Goal: Task Accomplishment & Management: Complete application form

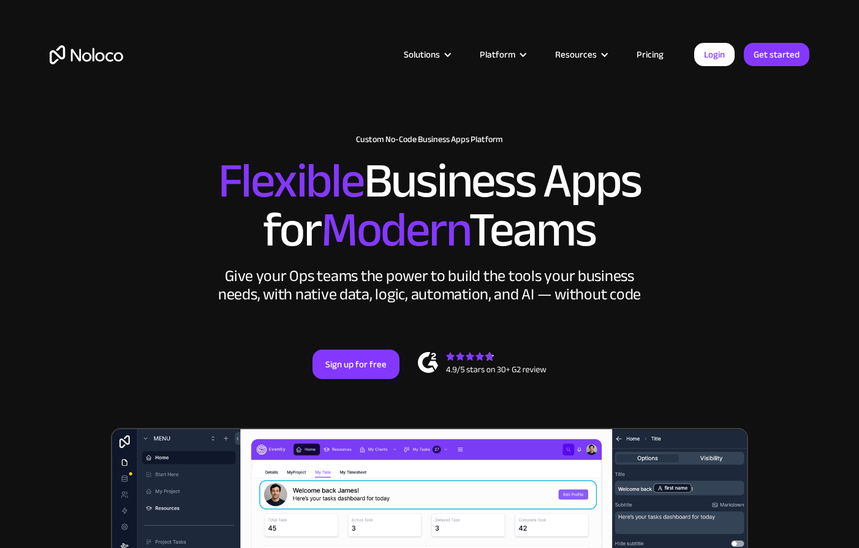
click at [656, 57] on link "Pricing" at bounding box center [650, 55] width 58 height 16
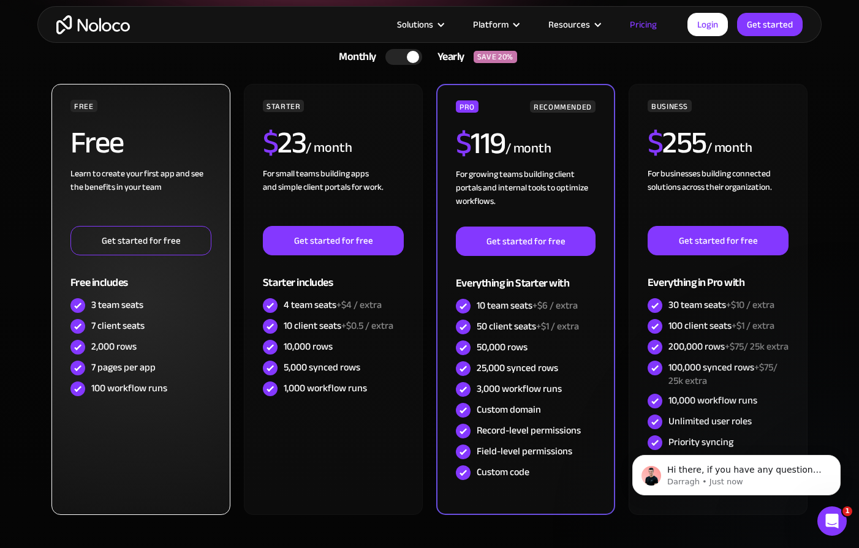
click at [172, 240] on link "Get started for free" at bounding box center [140, 240] width 141 height 29
click at [171, 235] on link "Get started for free" at bounding box center [140, 240] width 141 height 29
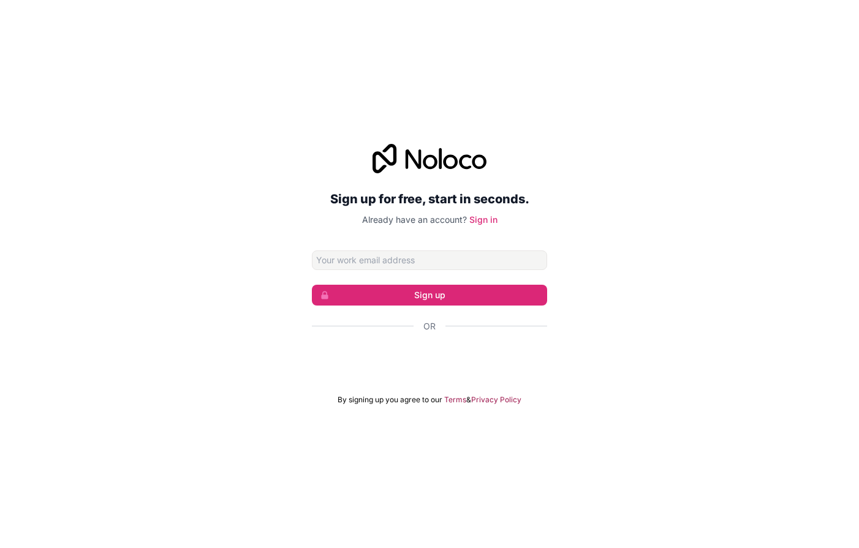
click at [399, 256] on input "Email address" at bounding box center [429, 261] width 235 height 20
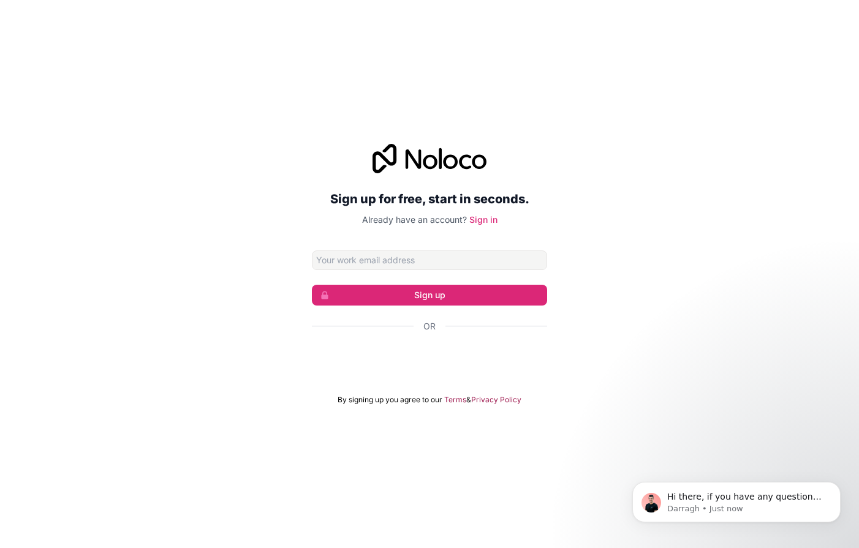
type input "arielkramer12@gmail.com"
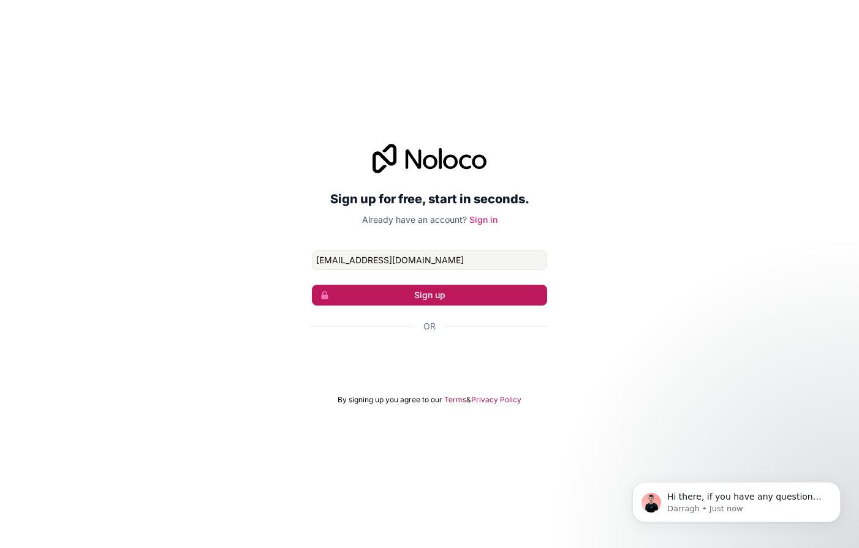
click at [412, 289] on button "Sign up" at bounding box center [429, 295] width 235 height 21
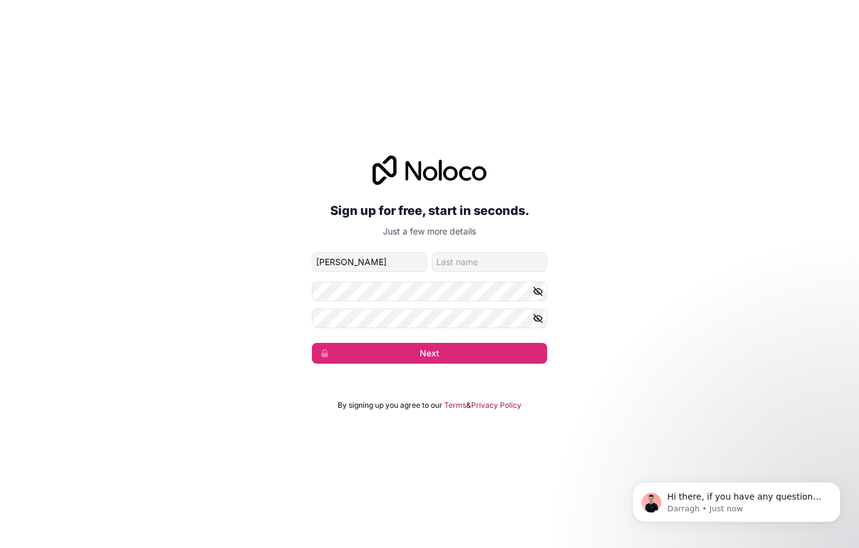
type input "Ariel"
type input "Kramer"
click at [312, 343] on button "Next" at bounding box center [429, 353] width 235 height 21
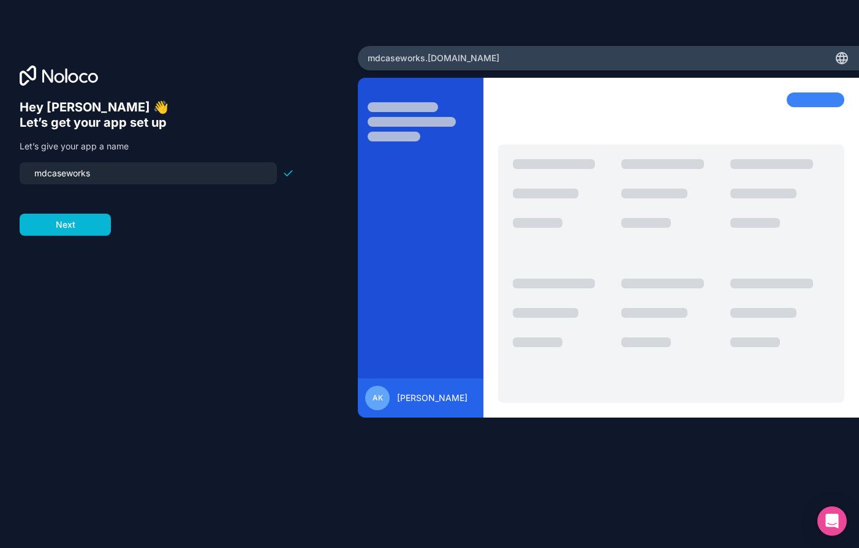
drag, startPoint x: 95, startPoint y: 174, endPoint x: 19, endPoint y: 175, distance: 76.0
click at [20, 175] on div "mdcaseworks" at bounding box center [148, 173] width 257 height 22
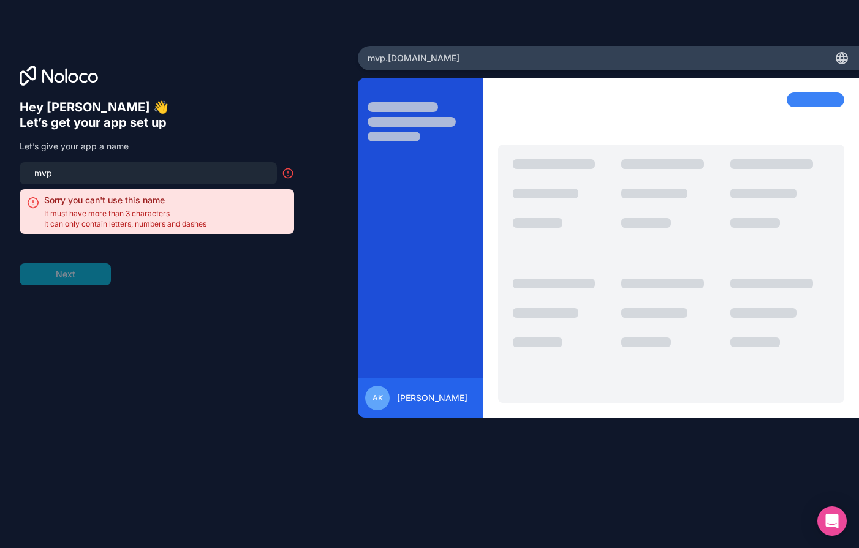
type input "mvp"
click at [88, 164] on div "mvp" at bounding box center [148, 173] width 257 height 22
drag, startPoint x: 72, startPoint y: 171, endPoint x: 18, endPoint y: 171, distance: 53.3
click at [18, 171] on div "Hey Ariel 👋 Let’s get your app set up Let’s give your app a name mvp Sorry you …" at bounding box center [179, 274] width 358 height 457
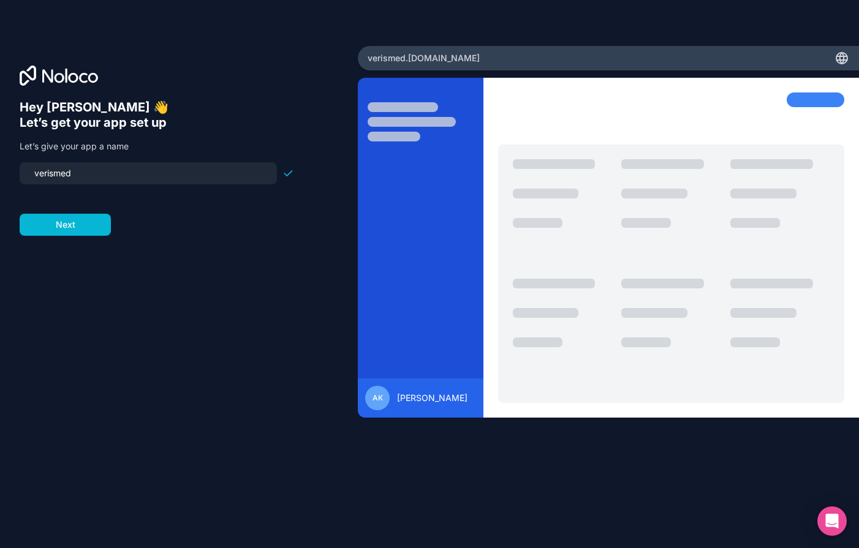
type input "verismed"
drag, startPoint x: 89, startPoint y: 175, endPoint x: -11, endPoint y: 173, distance: 99.9
click at [0, 173] on html "Hey Ariel 👋 Let’s get your app set up Let’s give your app a name verismed Next …" at bounding box center [429, 274] width 859 height 548
type input "foxglove"
click at [53, 242] on div "Hey Ariel 👋 Let’s get your app set up Let’s give your app a name foxglove Next" at bounding box center [179, 292] width 319 height 384
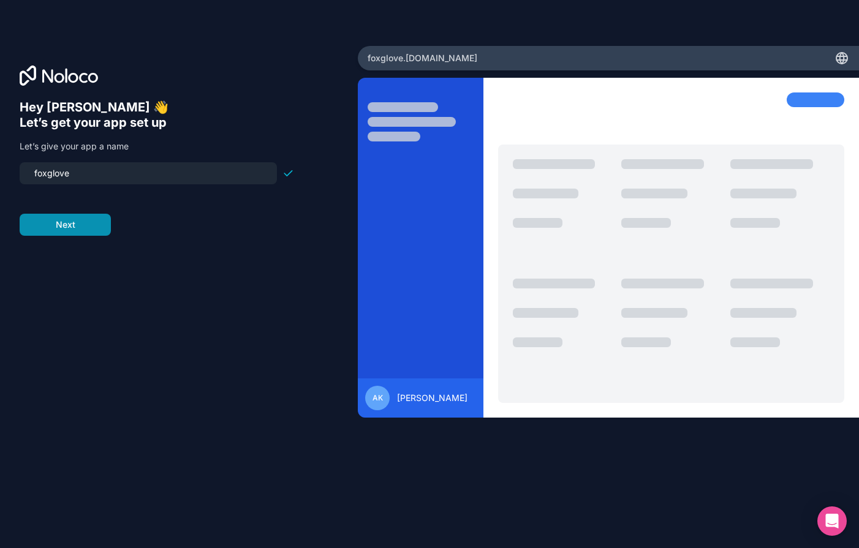
click at [51, 218] on button "Next" at bounding box center [65, 225] width 91 height 22
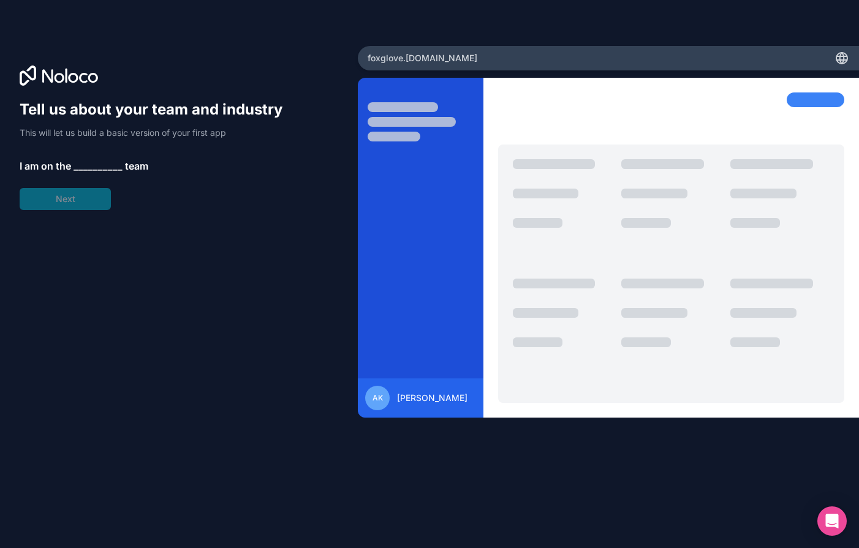
click at [81, 169] on span "__________" at bounding box center [98, 166] width 49 height 15
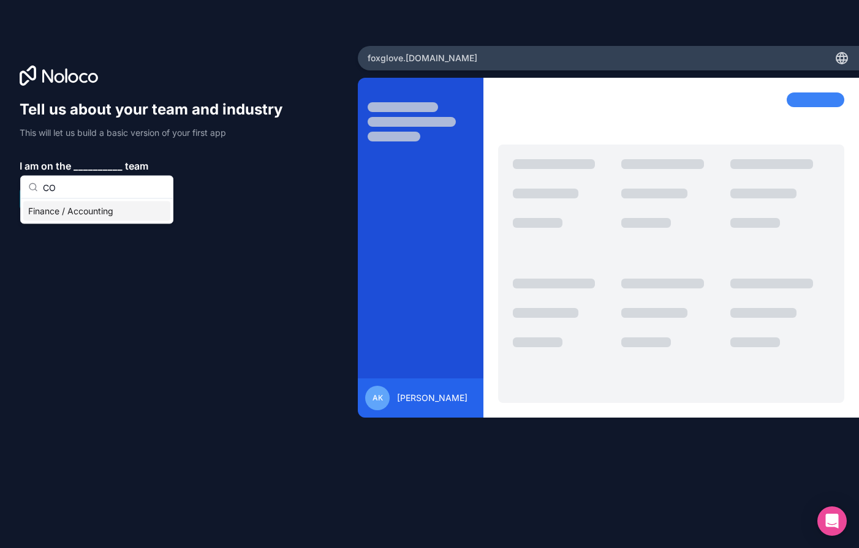
type input "C"
type input "fo"
click at [72, 209] on div "Founder / CXO" at bounding box center [96, 212] width 147 height 20
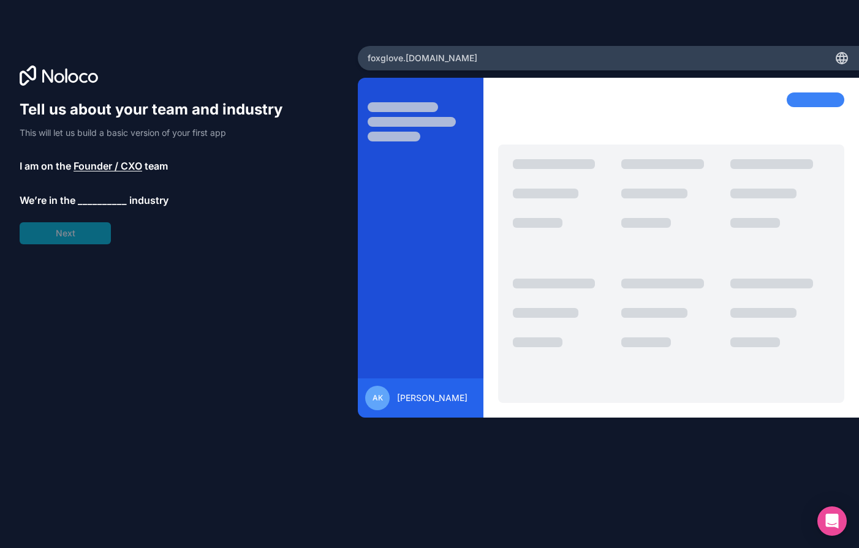
click at [76, 203] on p "We’re in the __________ industry" at bounding box center [157, 200] width 275 height 15
click at [83, 202] on span "__________" at bounding box center [102, 200] width 49 height 15
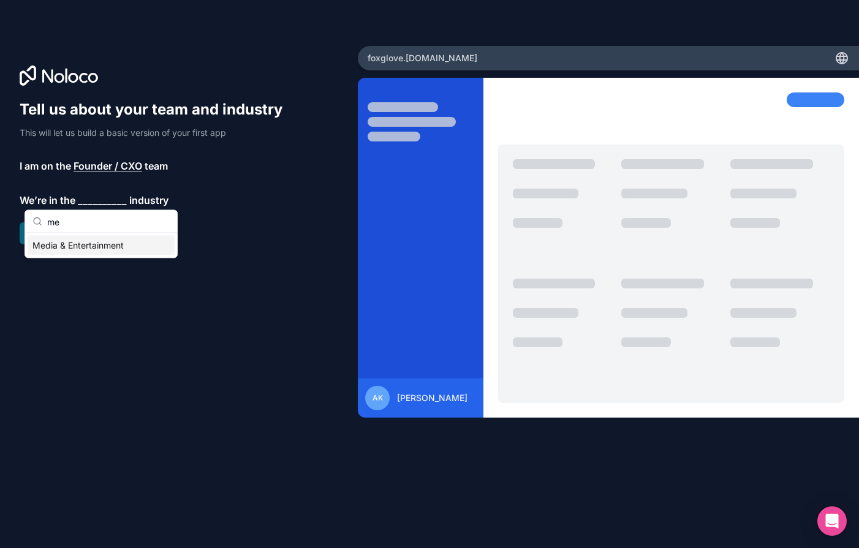
type input "m"
type input "leg"
click at [88, 252] on div "Legal" at bounding box center [101, 246] width 147 height 20
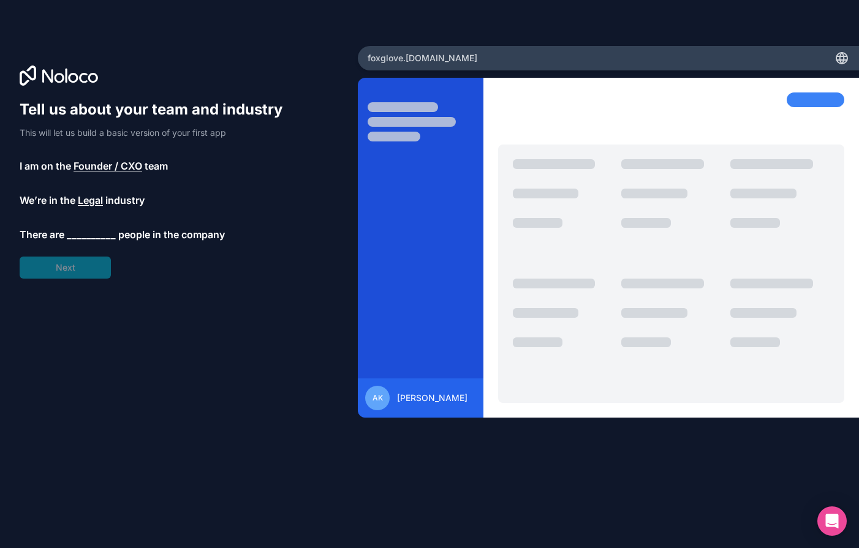
click at [86, 240] on span "__________" at bounding box center [91, 234] width 49 height 15
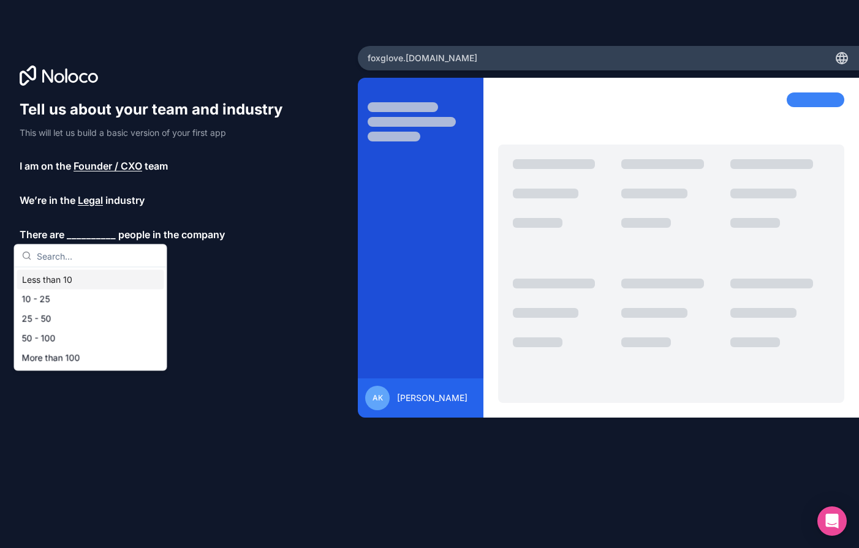
click at [80, 281] on div "Less than 10" at bounding box center [90, 280] width 147 height 20
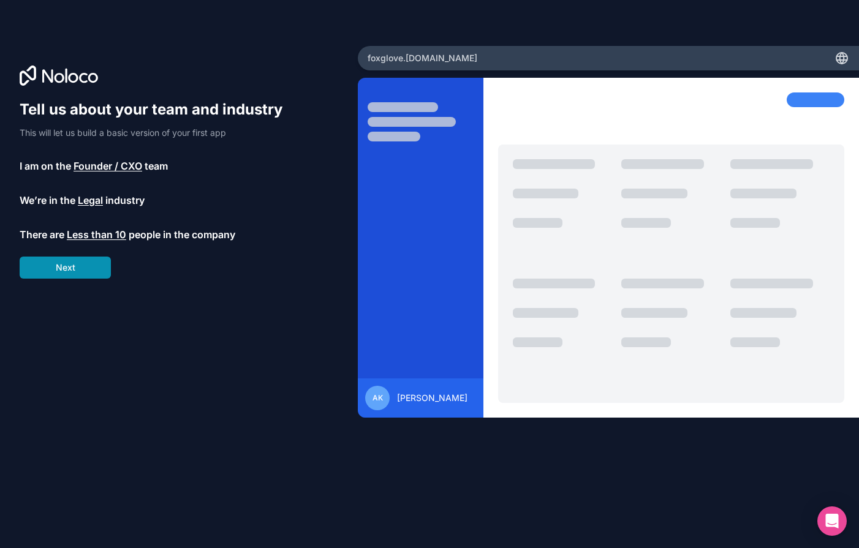
click at [78, 276] on button "Next" at bounding box center [65, 268] width 91 height 22
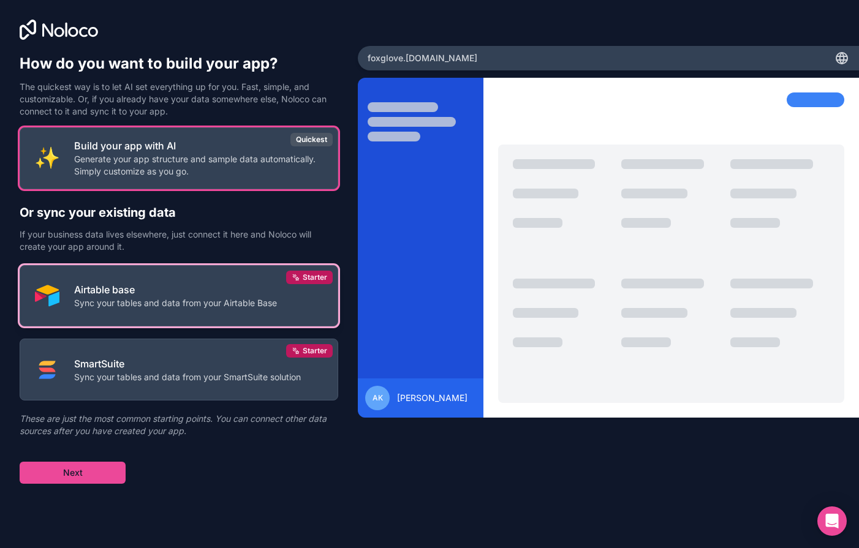
click at [106, 287] on p "Airtable base" at bounding box center [175, 289] width 203 height 15
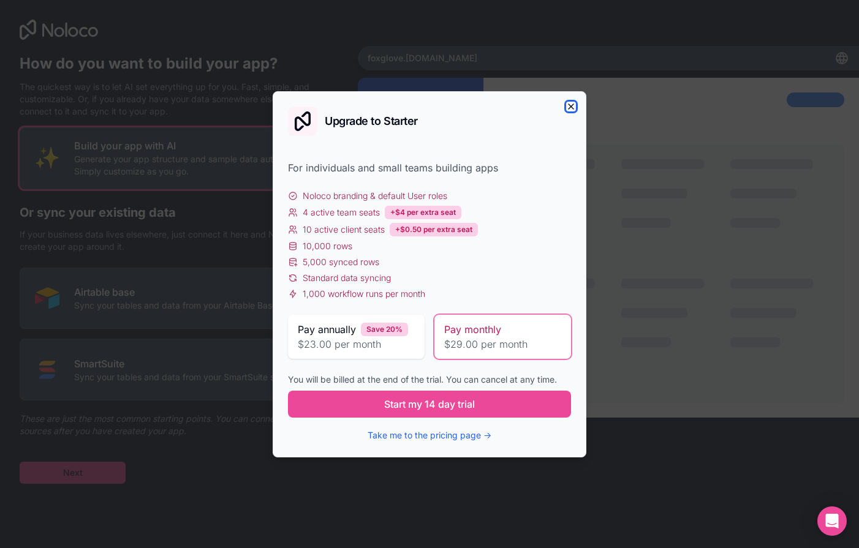
click at [570, 104] on icon "button" at bounding box center [571, 107] width 10 height 10
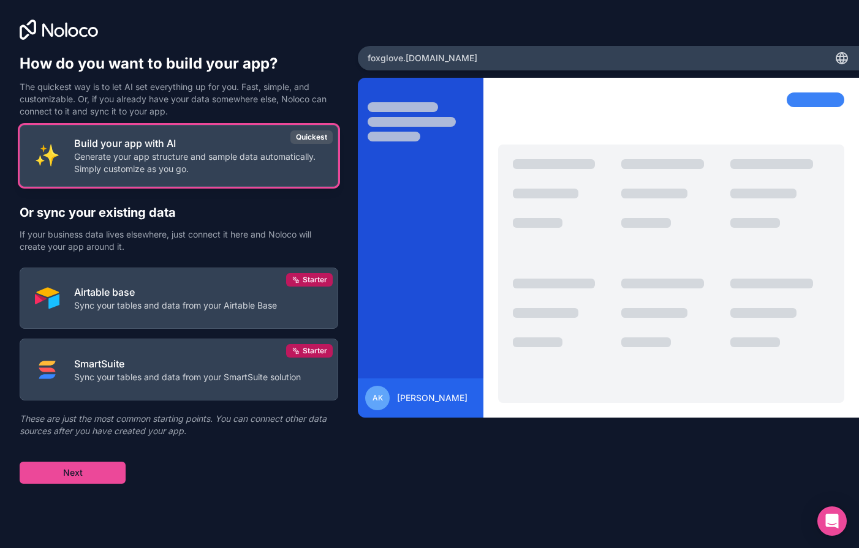
click at [161, 160] on p "Generate your app structure and sample data automatically. Simply customize as …" at bounding box center [198, 163] width 249 height 25
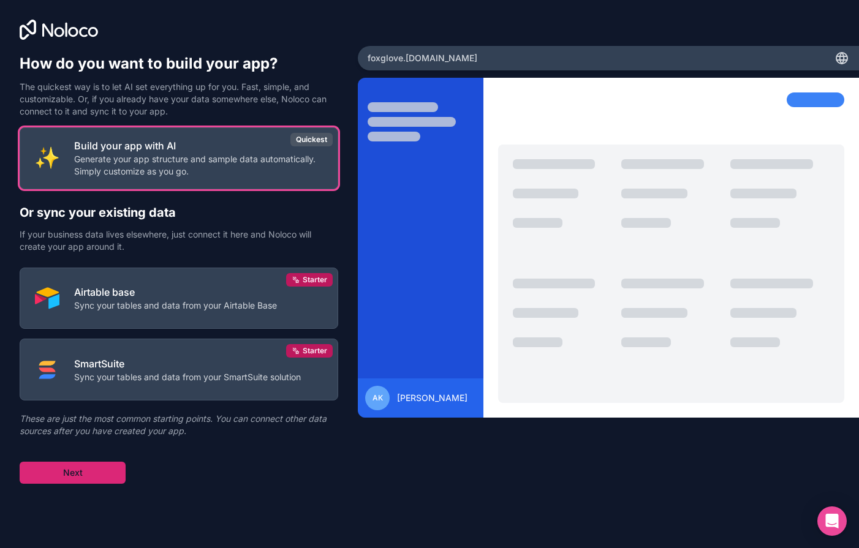
click at [60, 478] on button "Next" at bounding box center [73, 473] width 106 height 22
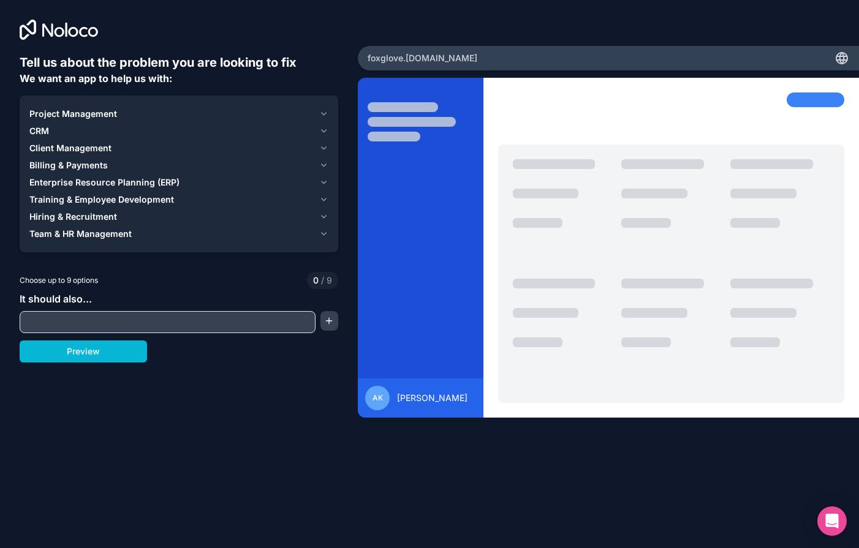
click at [44, 131] on span "CRM" at bounding box center [39, 131] width 20 height 12
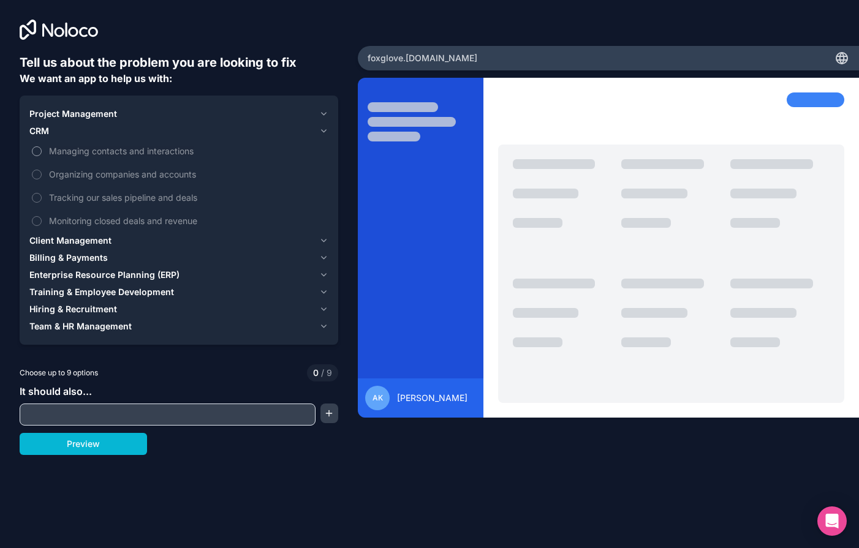
click at [50, 154] on span "Managing contacts and interactions" at bounding box center [187, 151] width 277 height 13
click at [42, 154] on button "Managing contacts and interactions" at bounding box center [37, 151] width 10 height 10
click at [51, 224] on span "Monitoring closed deals and revenue" at bounding box center [187, 220] width 277 height 13
click at [42, 224] on button "Monitoring closed deals and revenue" at bounding box center [37, 221] width 10 height 10
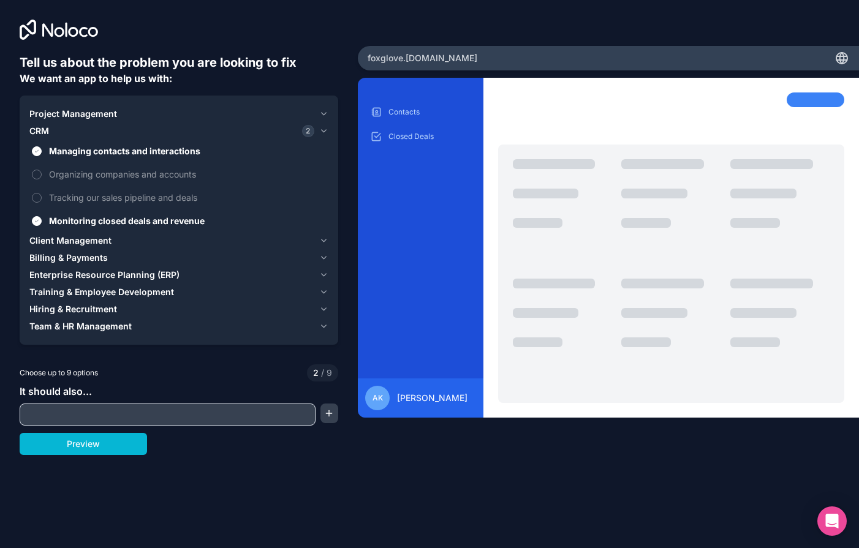
click at [50, 246] on span "Client Management" at bounding box center [70, 241] width 82 height 12
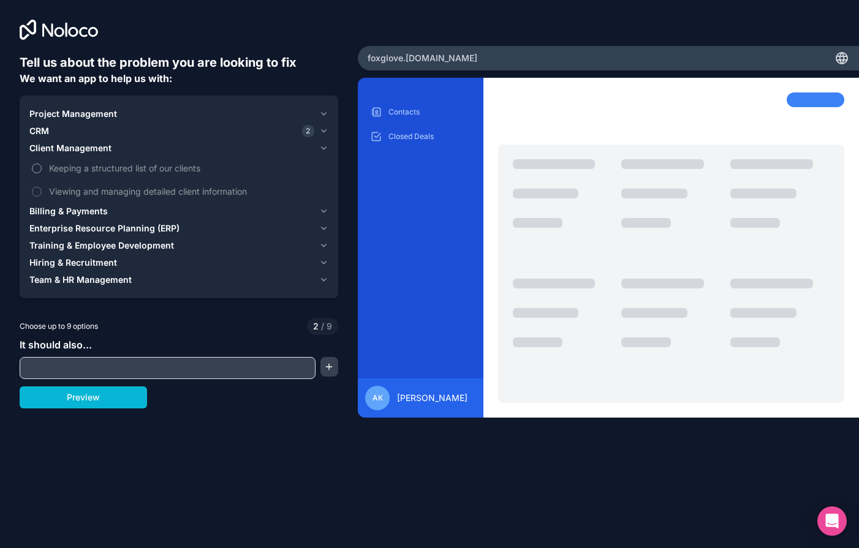
click at [53, 165] on span "Keeping a structured list of our clients" at bounding box center [187, 168] width 277 height 13
click at [42, 165] on button "Keeping a structured list of our clients" at bounding box center [37, 169] width 10 height 10
click at [54, 213] on span "Billing & Payments" at bounding box center [68, 211] width 78 height 12
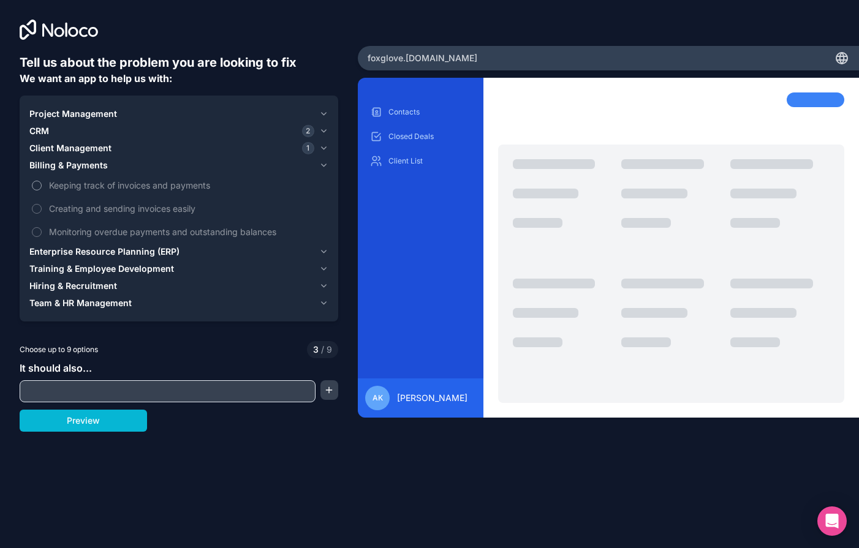
click at [61, 189] on span "Keeping track of invoices and payments" at bounding box center [187, 185] width 277 height 13
click at [42, 189] on button "Keeping track of invoices and payments" at bounding box center [37, 186] width 10 height 10
click at [55, 227] on span "Monitoring overdue payments and outstanding balances" at bounding box center [187, 231] width 277 height 13
click at [42, 227] on button "Monitoring overdue payments and outstanding balances" at bounding box center [37, 232] width 10 height 10
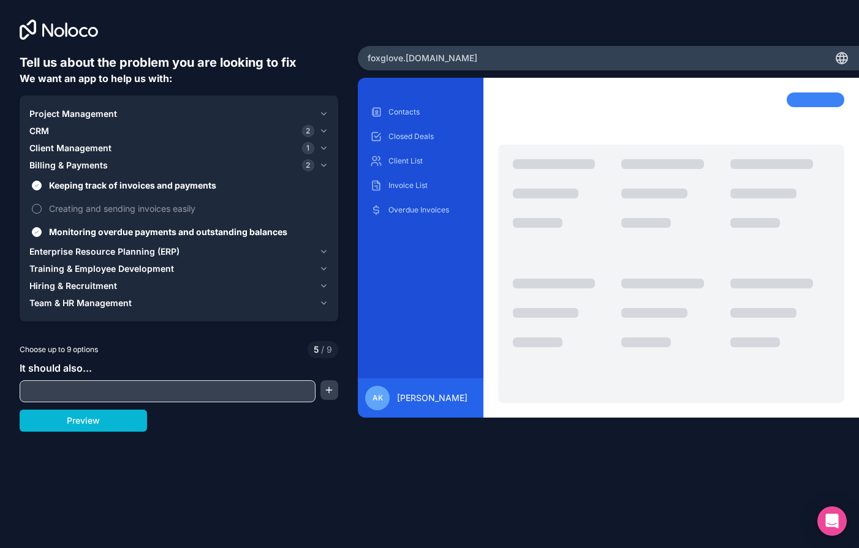
click at [60, 206] on span "Creating and sending invoices easily" at bounding box center [187, 208] width 277 height 13
click at [42, 206] on button "Creating and sending invoices easily" at bounding box center [37, 209] width 10 height 10
click at [59, 298] on span "Team & HR Management" at bounding box center [80, 303] width 102 height 12
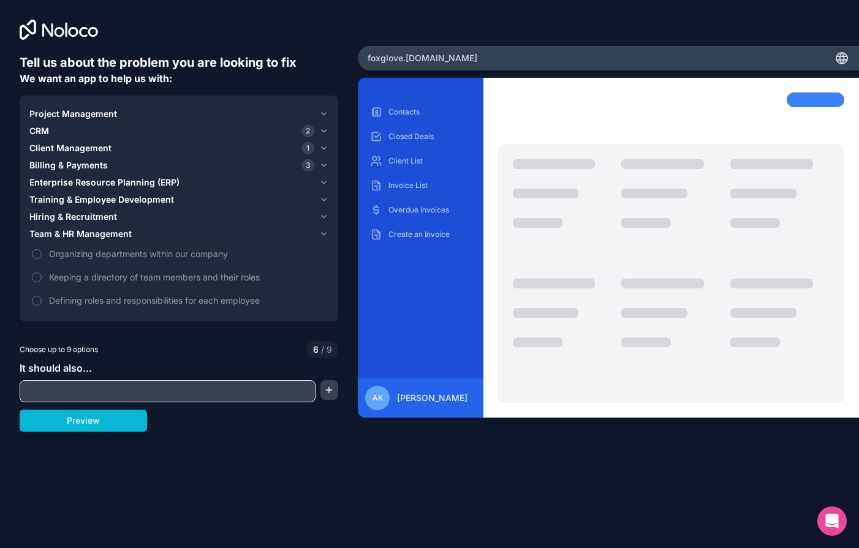
click at [64, 218] on span "Hiring & Recruitment" at bounding box center [73, 217] width 88 height 12
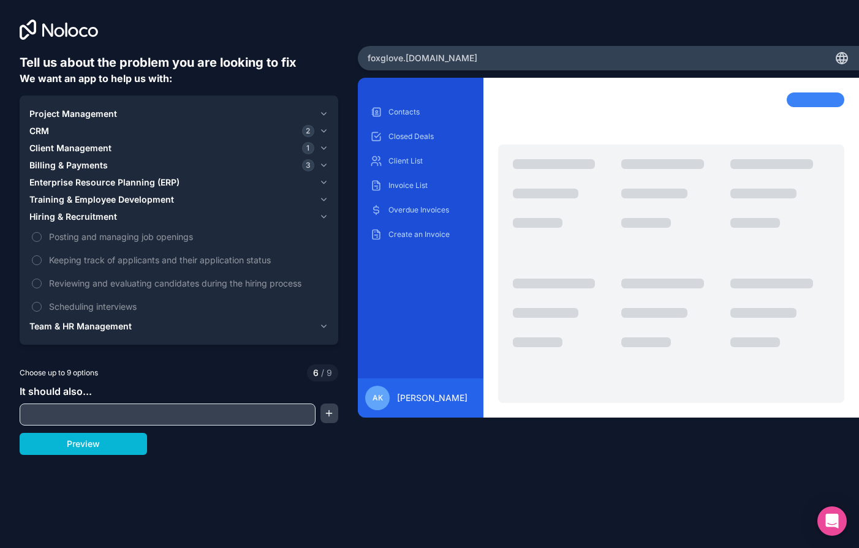
click at [65, 153] on span "Client Management" at bounding box center [70, 148] width 82 height 12
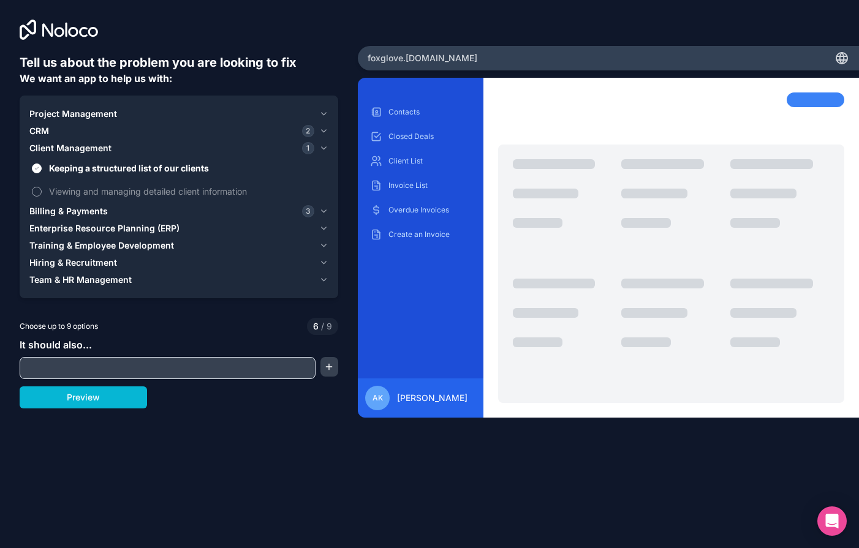
click at [51, 197] on span "Viewing and managing detailed client information" at bounding box center [187, 191] width 277 height 13
click at [42, 197] on button "Viewing and managing detailed client information" at bounding box center [37, 192] width 10 height 10
click at [58, 114] on span "Project Management" at bounding box center [73, 114] width 88 height 12
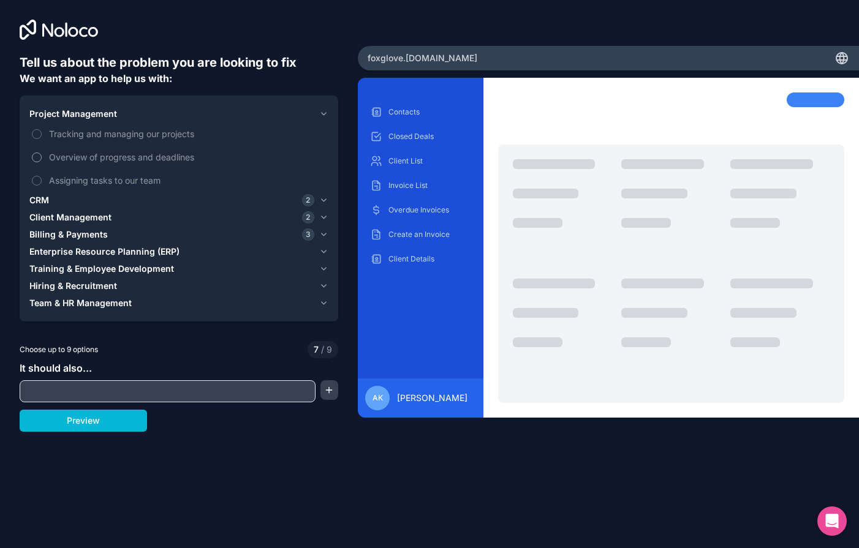
click at [53, 156] on span "Overview of progress and deadlines" at bounding box center [187, 157] width 277 height 13
click at [42, 156] on button "Overview of progress and deadlines" at bounding box center [37, 158] width 10 height 10
click at [58, 136] on span "Tracking and managing our projects" at bounding box center [187, 133] width 277 height 13
click at [42, 136] on button "Tracking and managing our projects" at bounding box center [37, 134] width 10 height 10
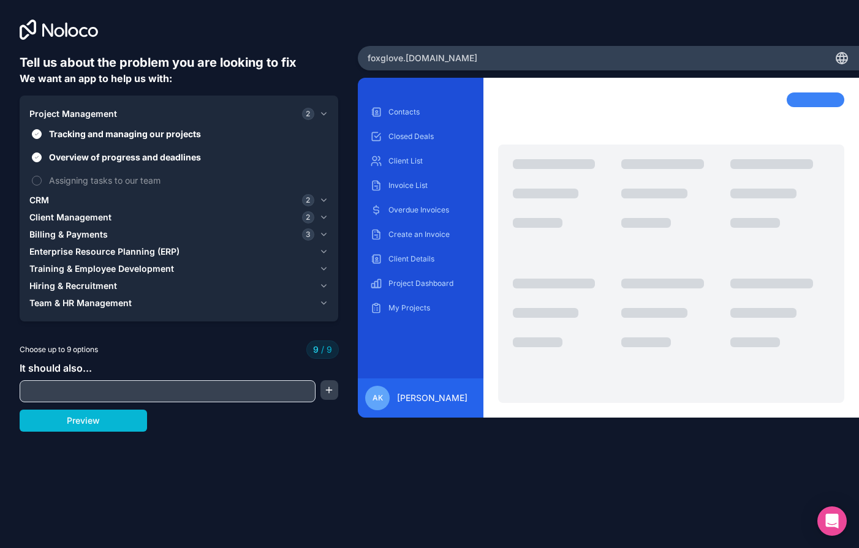
click at [57, 233] on span "Billing & Payments" at bounding box center [68, 235] width 78 height 12
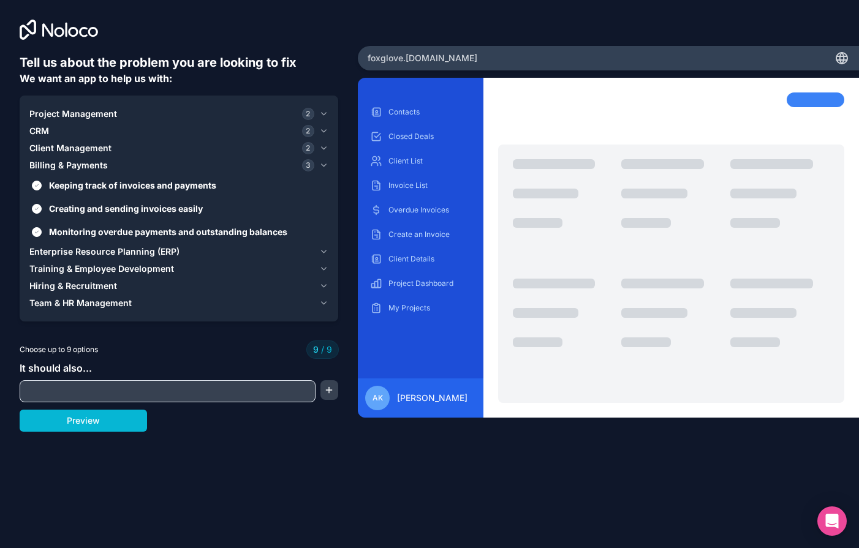
click at [62, 147] on span "Client Management" at bounding box center [70, 148] width 82 height 12
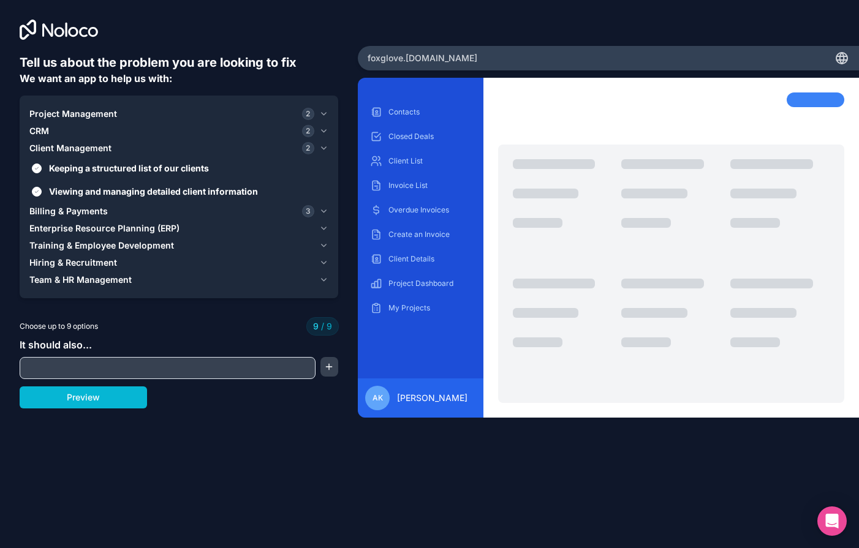
click at [61, 227] on span "Enterprise Resource Planning (ERP)" at bounding box center [104, 228] width 150 height 12
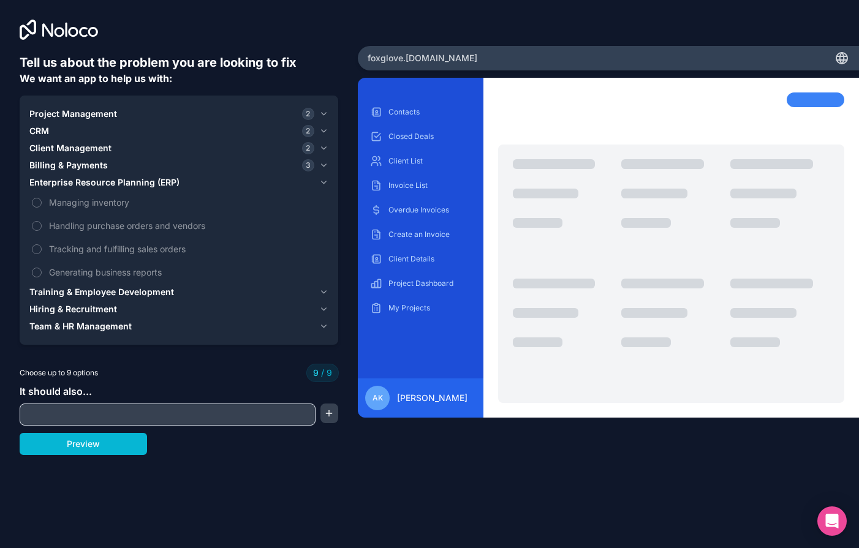
click at [63, 183] on span "Enterprise Resource Planning (ERP)" at bounding box center [104, 182] width 150 height 12
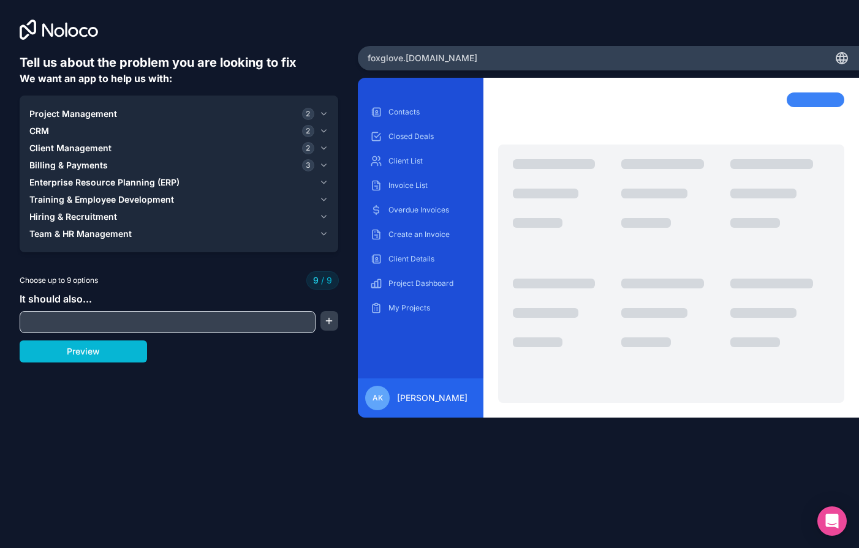
click at [61, 202] on span "Training & Employee Development" at bounding box center [101, 200] width 145 height 12
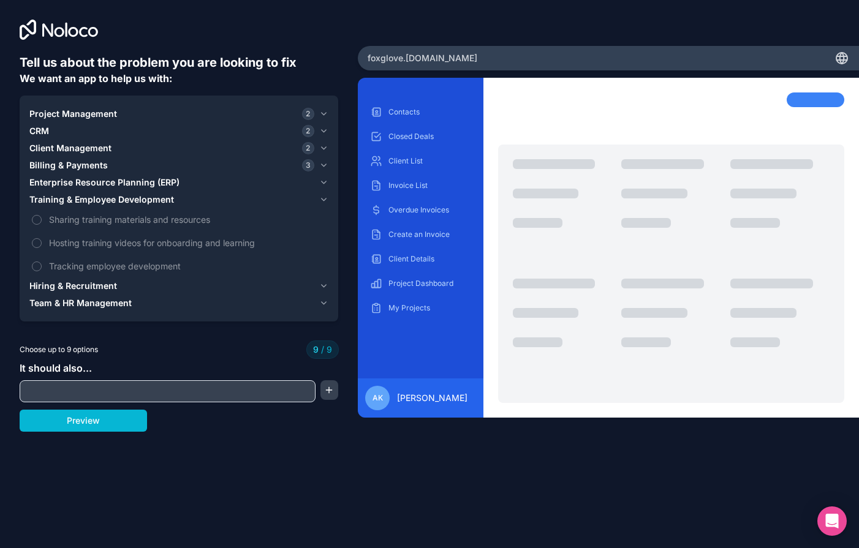
click at [61, 202] on span "Training & Employee Development" at bounding box center [101, 200] width 145 height 12
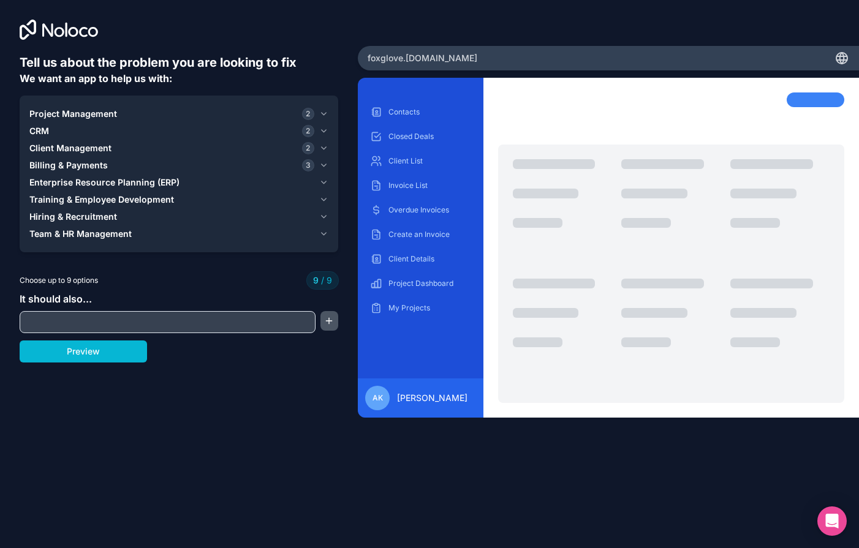
click at [331, 325] on button "button" at bounding box center [329, 321] width 18 height 20
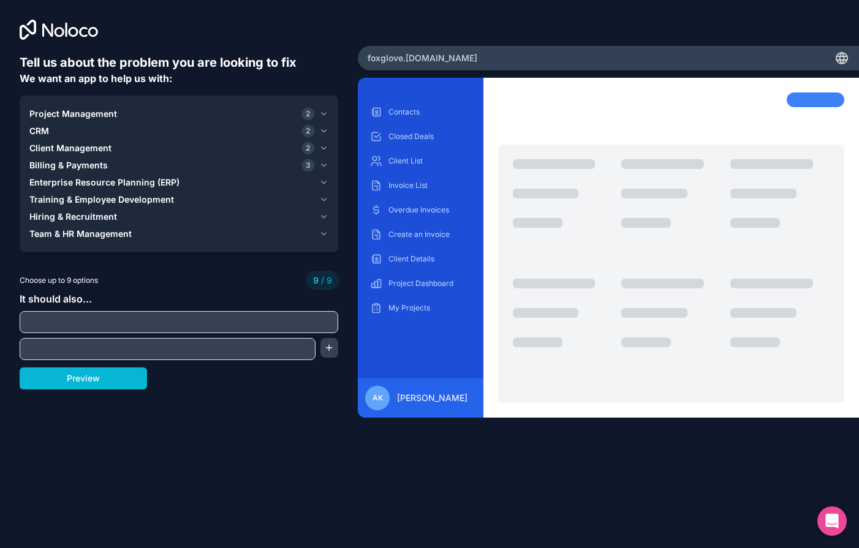
click at [292, 316] on input "text" at bounding box center [179, 322] width 312 height 17
click at [108, 321] on input "text" at bounding box center [179, 322] width 312 height 17
paste input "Admin View of all details Ability to edit payments, etc Automated emails"
click at [39, 324] on input "Admin View of all details Ability to edit payments, etc Automated emails" at bounding box center [179, 322] width 312 height 17
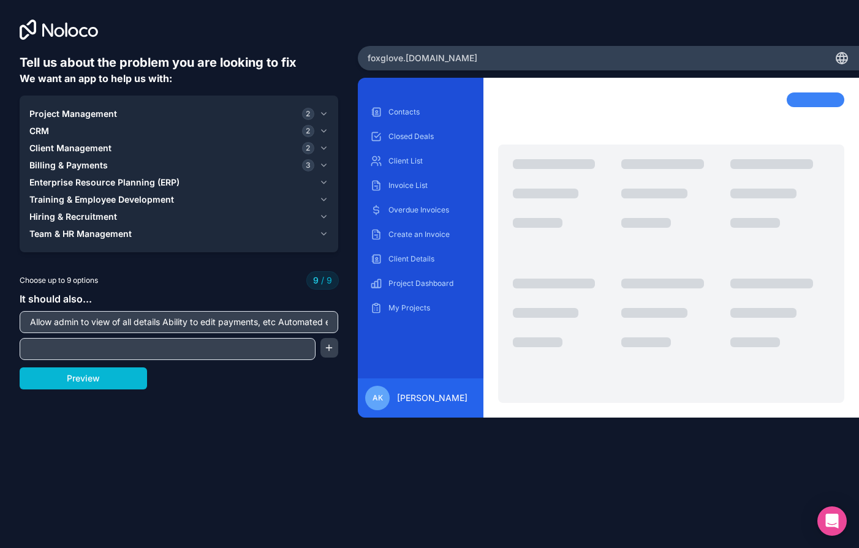
click at [137, 322] on input "Allow admin to view of all details Ability to edit payments, etc Automated emai…" at bounding box center [179, 322] width 312 height 17
drag, startPoint x: 224, startPoint y: 324, endPoint x: 184, endPoint y: 324, distance: 39.8
click at [184, 324] on input "Allow admin to view of all case details Ability to edit payments, etc Automated…" at bounding box center [179, 322] width 312 height 17
drag, startPoint x: 252, startPoint y: 324, endPoint x: 362, endPoint y: 330, distance: 109.9
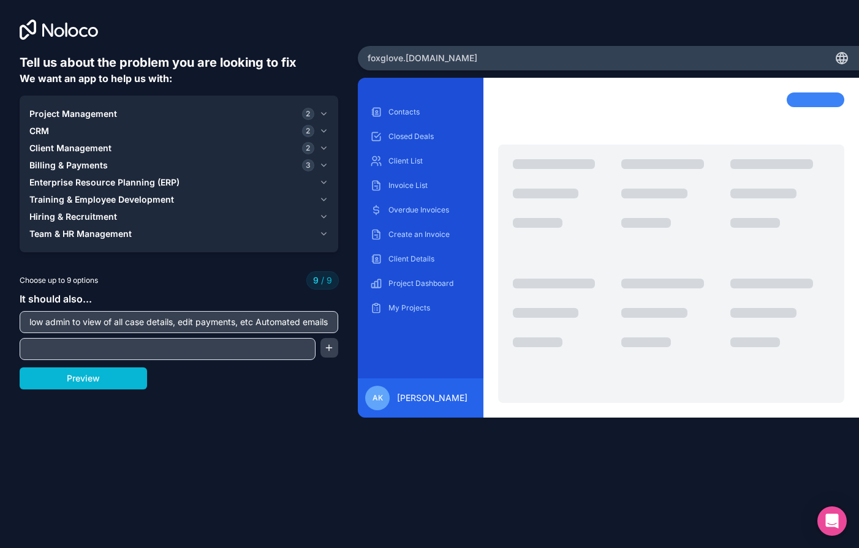
click at [362, 330] on div "Tell us about the problem you are looking to fix We want an app to help us with…" at bounding box center [429, 274] width 859 height 548
type input "Allow admin to view of all case details, edit payments"
click at [265, 351] on input "text" at bounding box center [168, 349] width 290 height 17
type input "T"
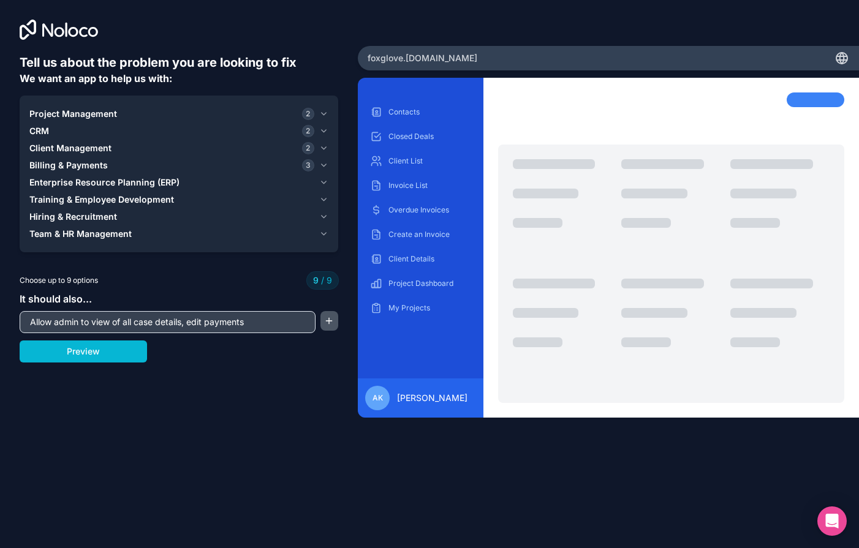
click at [327, 319] on button "button" at bounding box center [329, 321] width 18 height 20
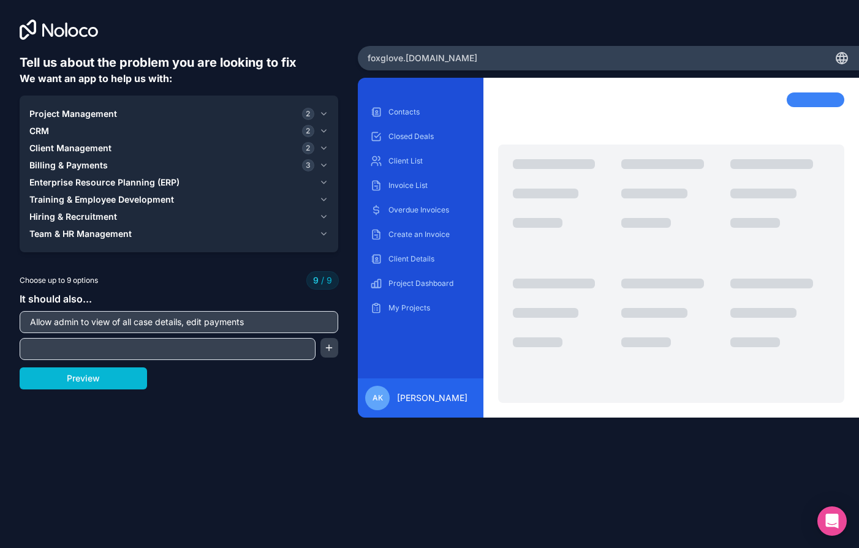
click at [295, 351] on input "text" at bounding box center [168, 349] width 290 height 17
type input "Send automated email reminders"
click at [333, 347] on button "button" at bounding box center [329, 348] width 18 height 20
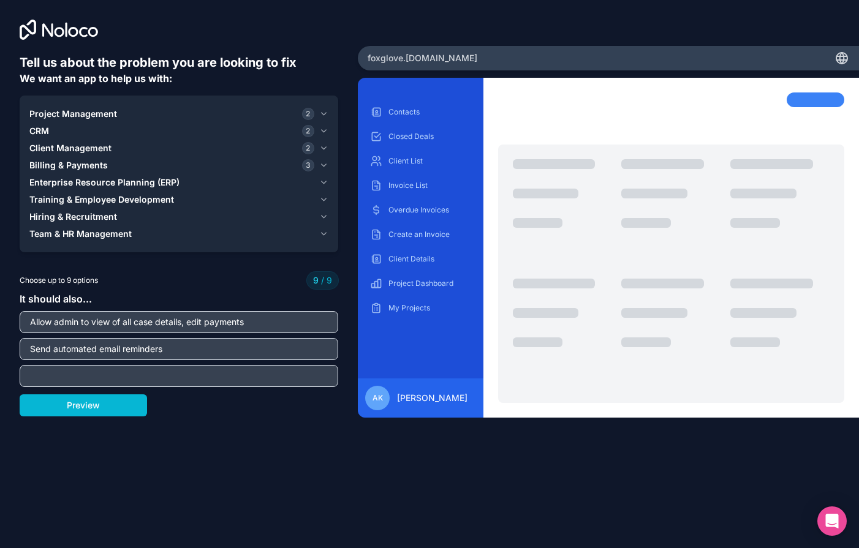
click at [156, 381] on input "text" at bounding box center [179, 376] width 312 height 17
paste input "Update calendar Case access View schedule View payments / payment status Access…"
drag, startPoint x: 70, startPoint y: 378, endPoint x: -7, endPoint y: 386, distance: 77.0
click at [0, 386] on html "Tell us about the problem you are looking to fix We want an app to help us with…" at bounding box center [429, 274] width 859 height 548
click at [151, 377] on input "Allow doctor users to: Update calendar Case access View schedule View payments …" at bounding box center [179, 376] width 312 height 17
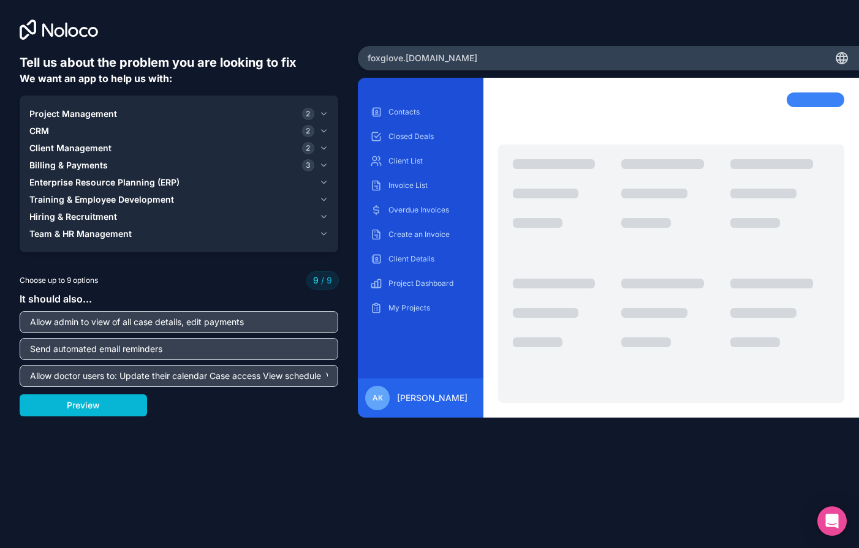
click at [205, 377] on input "Allow doctor users to: Update their calendar Case access View schedule View pay…" at bounding box center [179, 376] width 312 height 17
drag, startPoint x: 238, startPoint y: 378, endPoint x: 392, endPoint y: 382, distance: 153.9
click at [392, 382] on div "Tell us about the problem you are looking to fix We want an app to help us with…" at bounding box center [429, 274] width 859 height 548
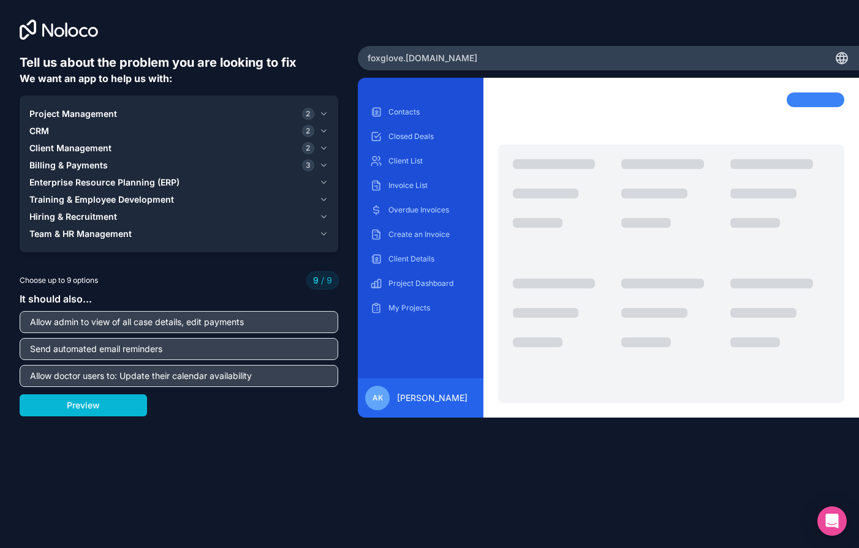
click at [125, 376] on input "Allow doctor users to: Update their calendar availability" at bounding box center [179, 376] width 312 height 17
type input "Allow doctor users to update their calendar availability"
click at [217, 325] on input "Allow admin to view of all case details, edit payments" at bounding box center [179, 322] width 312 height 17
drag, startPoint x: 94, startPoint y: 323, endPoint x: 187, endPoint y: 327, distance: 93.2
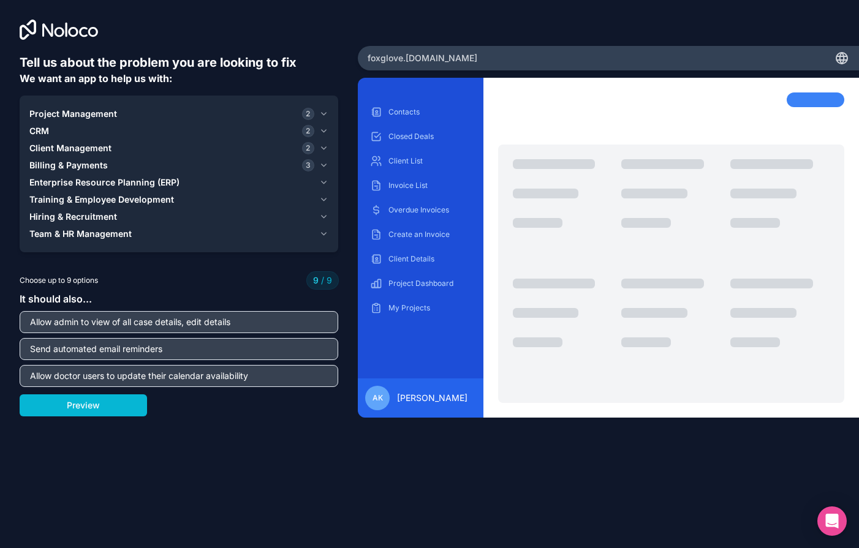
click at [187, 327] on input "Allow admin to view of all case details, edit details" at bounding box center [179, 322] width 312 height 17
click at [117, 323] on input "Allow admin to edit details" at bounding box center [179, 322] width 312 height 17
click at [117, 323] on input "Allow admin to edit dedtails" at bounding box center [179, 322] width 312 height 17
type input "Allow admin to edit database details"
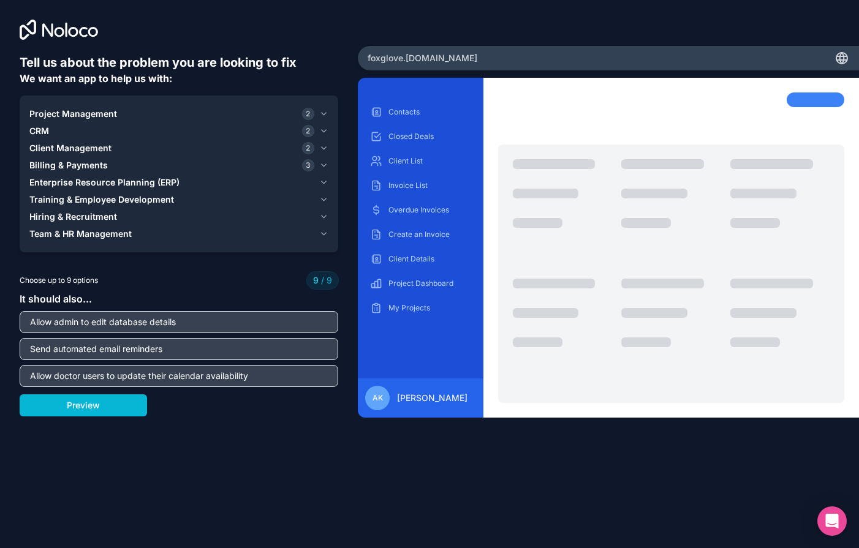
click at [218, 384] on input "Allow doctor users to update their calendar availability" at bounding box center [179, 376] width 312 height 17
click at [281, 381] on input "Allow doctor users to update their calendar availability" at bounding box center [179, 376] width 312 height 17
paste input "Case access View schedule View payments / payment status Access to report templ…"
drag, startPoint x: 89, startPoint y: 381, endPoint x: 194, endPoint y: 381, distance: 104.2
click at [194, 381] on input "Allow doctor users to update their calendar availability, Case access View sche…" at bounding box center [179, 376] width 312 height 17
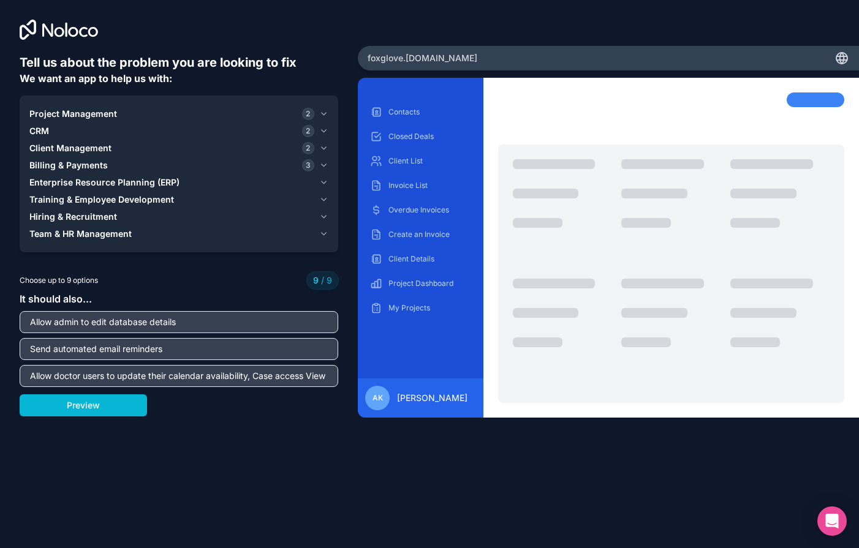
click at [229, 381] on input "Allow doctor users to update their calendar availability, Case access View sche…" at bounding box center [179, 376] width 312 height 17
drag, startPoint x: 254, startPoint y: 376, endPoint x: 306, endPoint y: 381, distance: 52.9
click at [306, 381] on input "Allow doctor users to update their calendar availability, Case access View sche…" at bounding box center [179, 376] width 312 height 17
drag, startPoint x: 166, startPoint y: 374, endPoint x: 315, endPoint y: 378, distance: 149.0
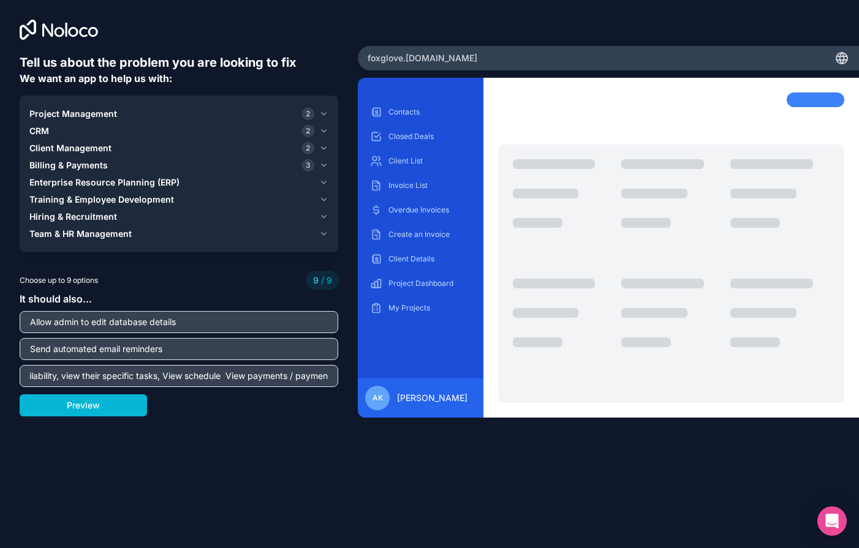
click at [315, 378] on input "Allow doctor users to update their calendar availability, view their specific t…" at bounding box center [179, 376] width 312 height 17
drag, startPoint x: 246, startPoint y: 378, endPoint x: 167, endPoint y: 376, distance: 79.1
click at [167, 376] on input "Allow doctor users to update their calendar availability, view their specific t…" at bounding box center [179, 376] width 312 height 17
click at [259, 376] on input "Allow doctor users to update their calendar availability, view their specific t…" at bounding box center [179, 376] width 312 height 17
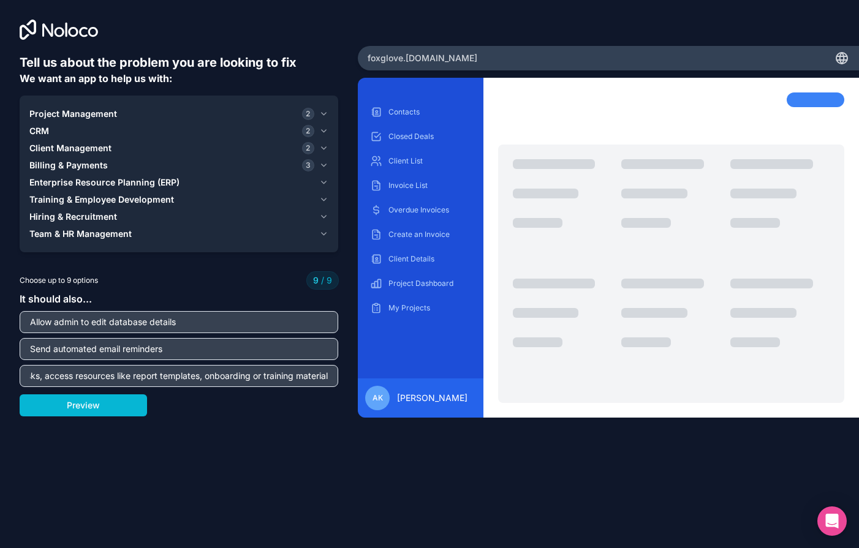
drag, startPoint x: 270, startPoint y: 374, endPoint x: 352, endPoint y: 376, distance: 81.5
click at [352, 376] on div "Tell us about the problem you are looking to fix We want an app to help us with…" at bounding box center [179, 228] width 358 height 457
click at [179, 376] on input "Allow doctor users to update their calendar availability, view their specific t…" at bounding box center [179, 376] width 312 height 17
type input "Allow doctor users to update their calendar availability, view their specific t…"
click at [134, 396] on button "Preview" at bounding box center [83, 406] width 127 height 22
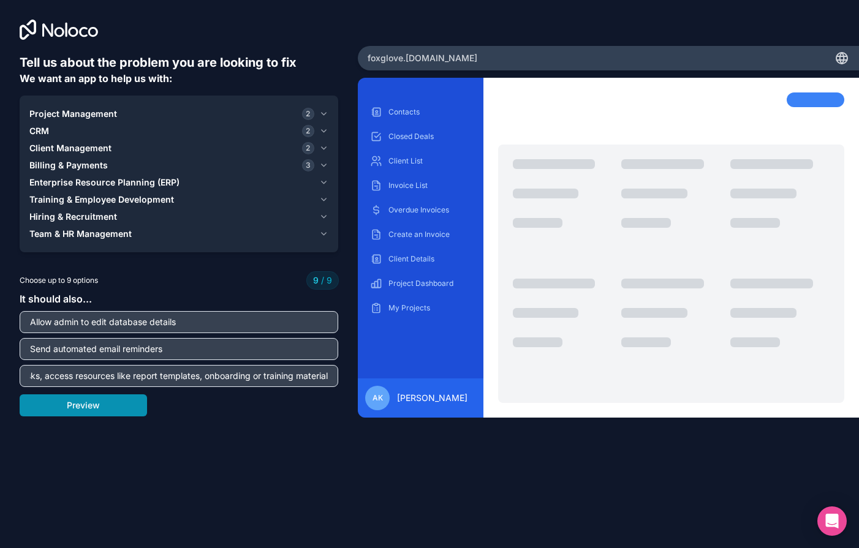
scroll to position [0, 0]
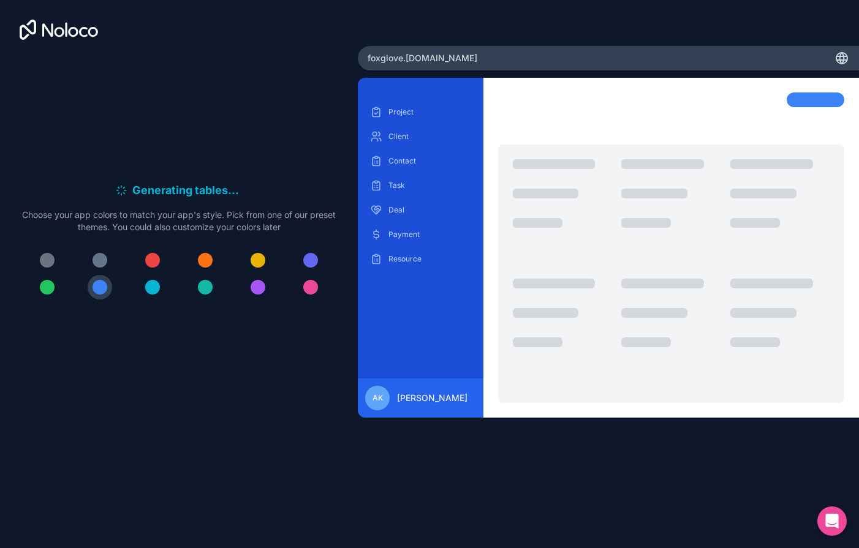
click at [202, 290] on div at bounding box center [205, 287] width 15 height 15
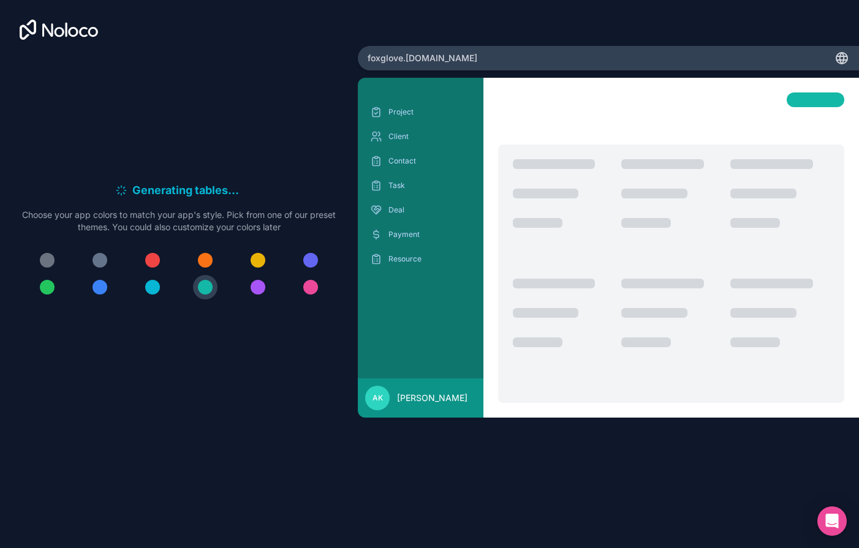
click at [52, 293] on button at bounding box center [47, 287] width 25 height 25
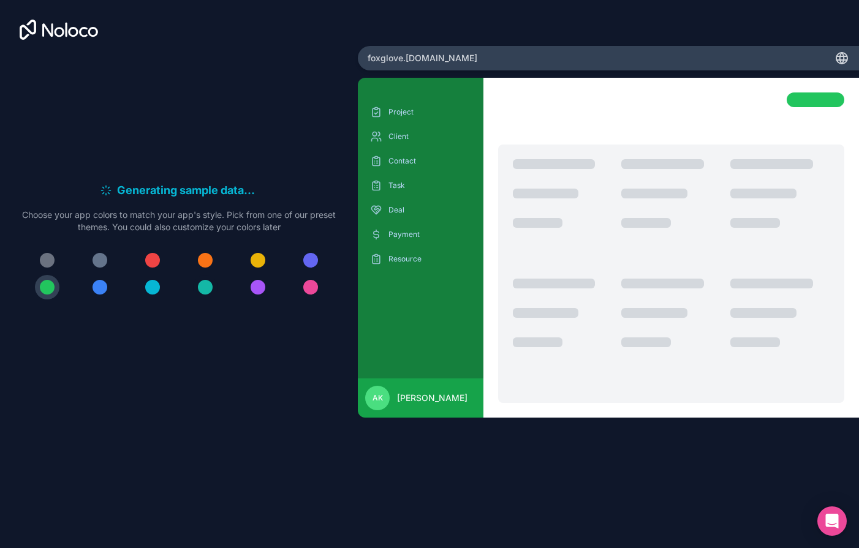
click at [208, 291] on div at bounding box center [205, 287] width 15 height 15
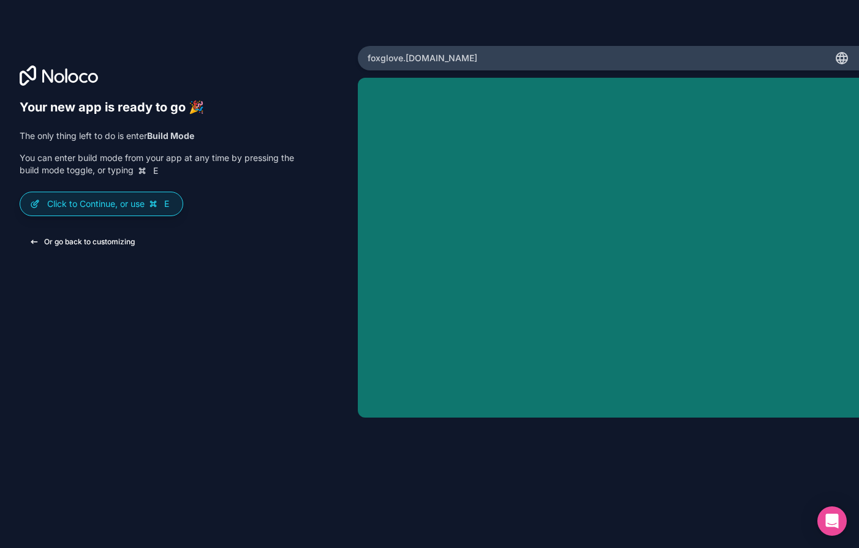
click at [51, 240] on button "Or go back to customizing" at bounding box center [82, 242] width 125 height 22
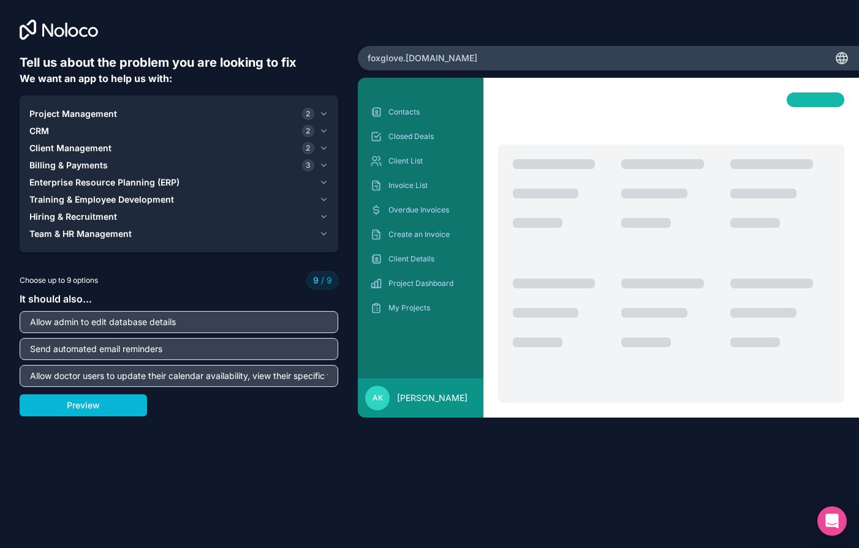
drag, startPoint x: 186, startPoint y: 350, endPoint x: 74, endPoint y: 338, distance: 112.9
click at [74, 338] on div "Send automated email reminders" at bounding box center [179, 349] width 319 height 22
type input "Allow clients to log into a portal"
click at [65, 411] on button "Preview" at bounding box center [83, 406] width 127 height 22
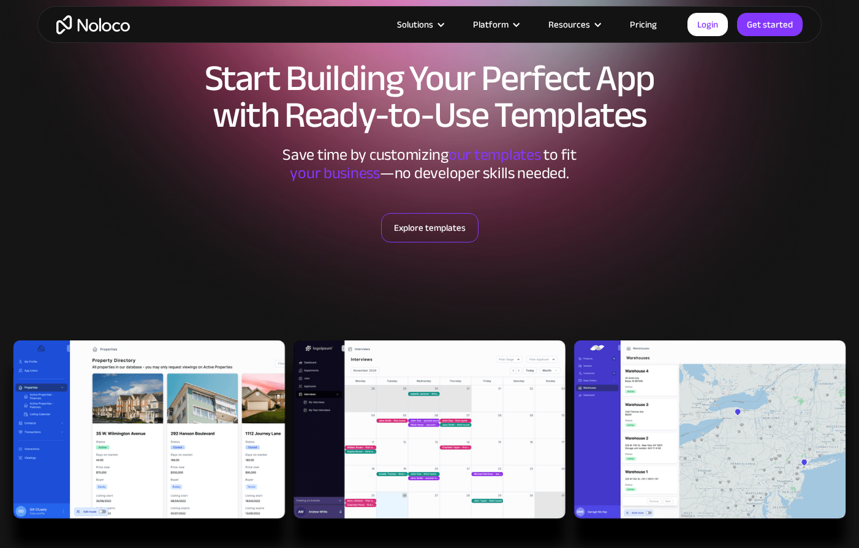
click at [458, 233] on link "Explore templates" at bounding box center [429, 227] width 97 height 29
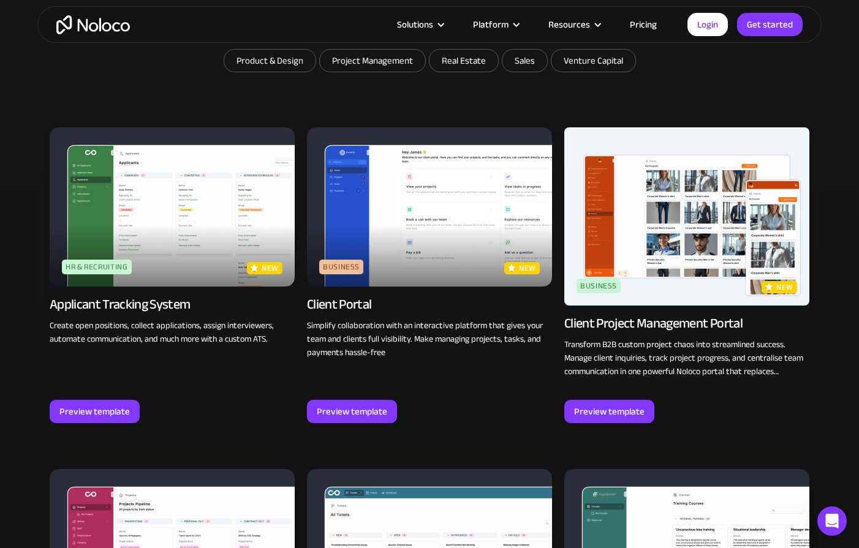
scroll to position [705, 0]
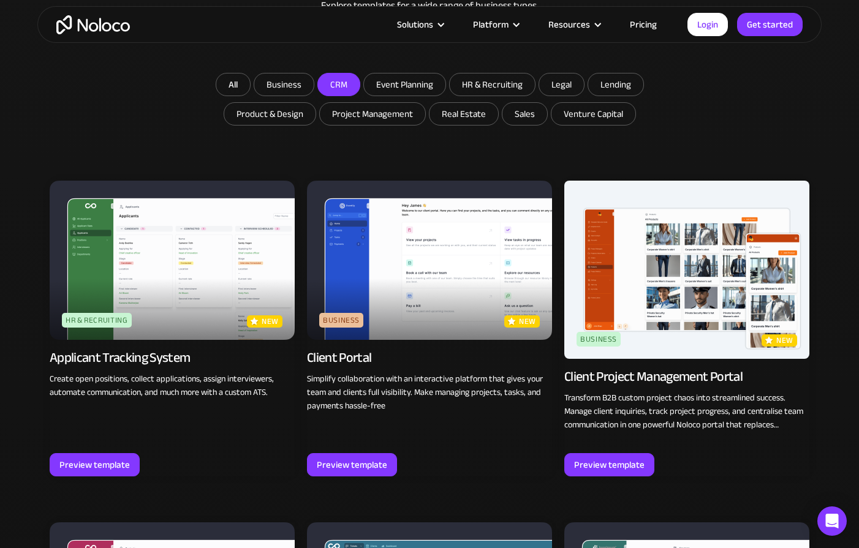
click at [340, 81] on input "CRM" at bounding box center [339, 85] width 42 height 22
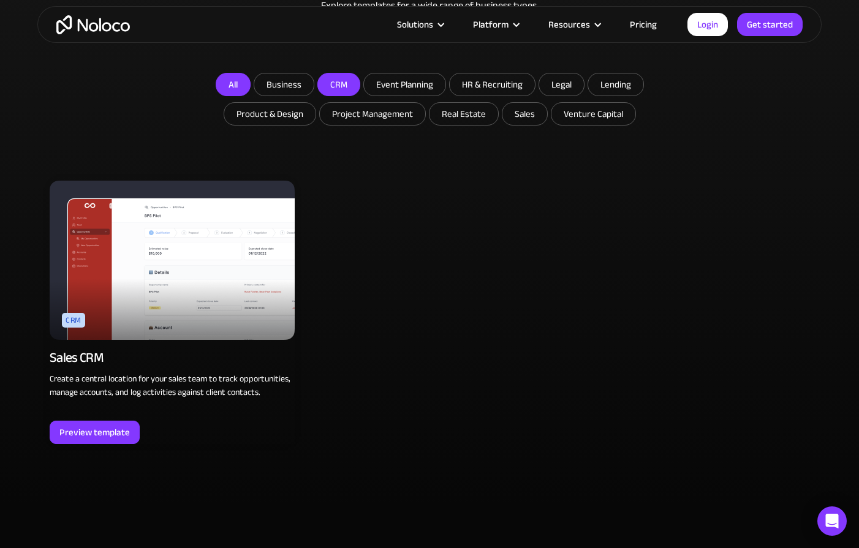
click at [233, 89] on link "All" at bounding box center [233, 84] width 35 height 23
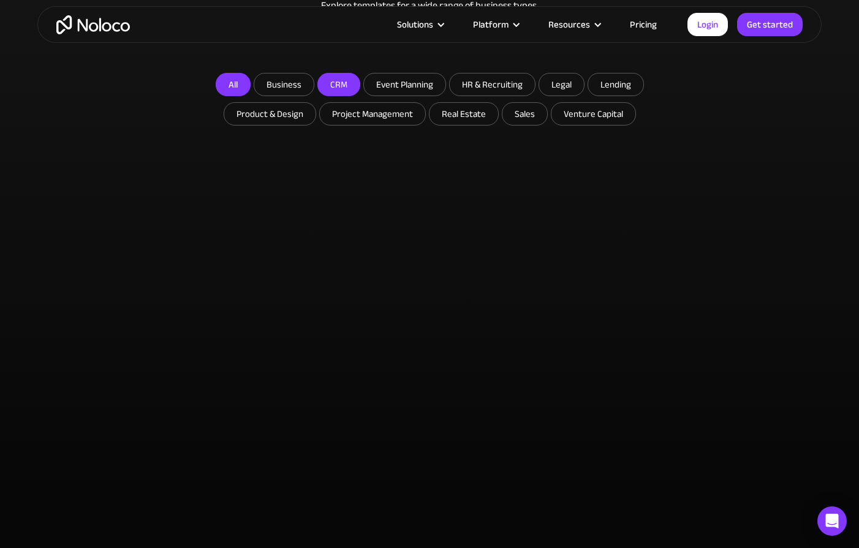
checkbox input "false"
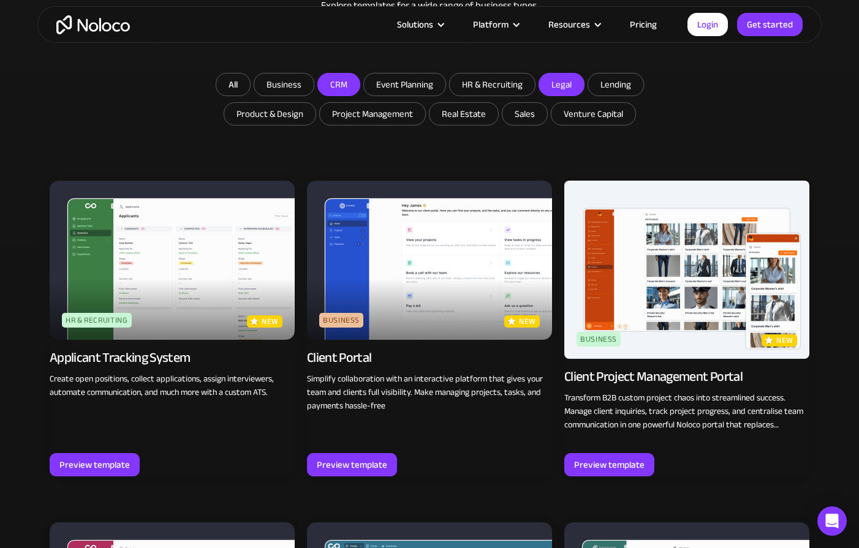
click at [567, 77] on input "Legal" at bounding box center [561, 85] width 45 height 22
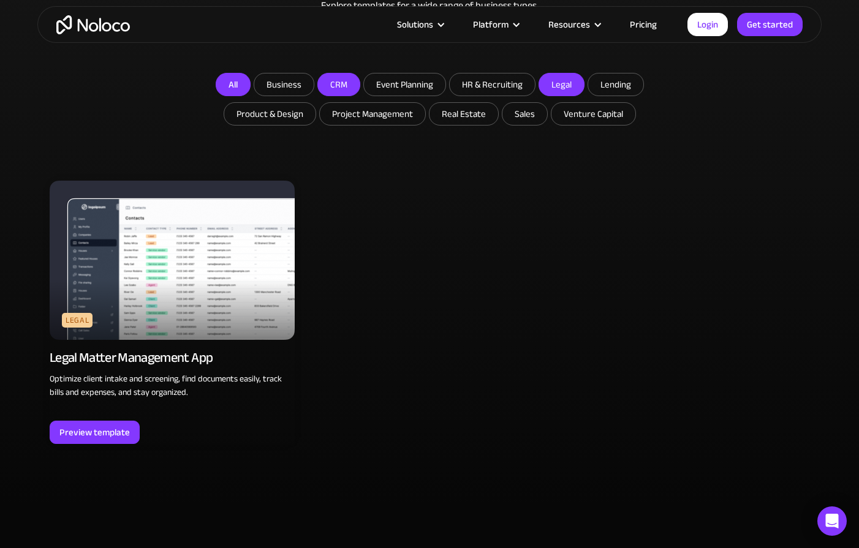
click at [235, 92] on link "All" at bounding box center [233, 84] width 35 height 23
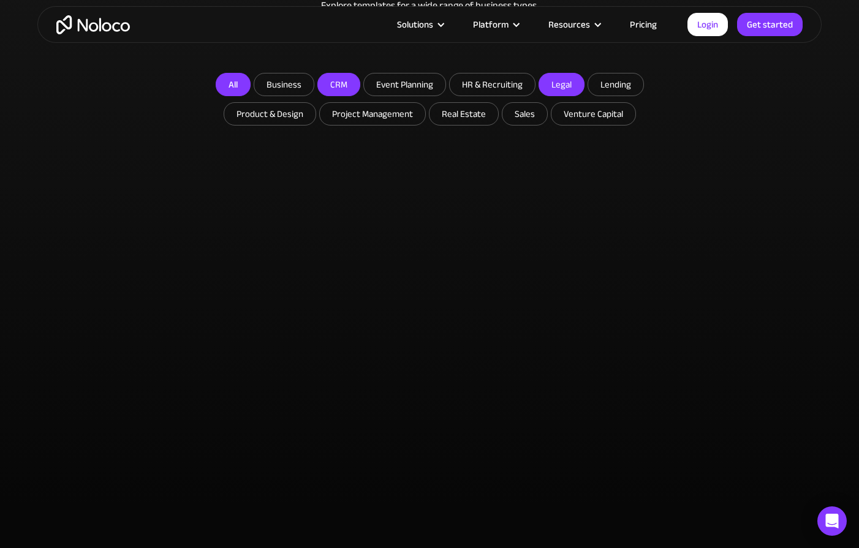
checkbox input "false"
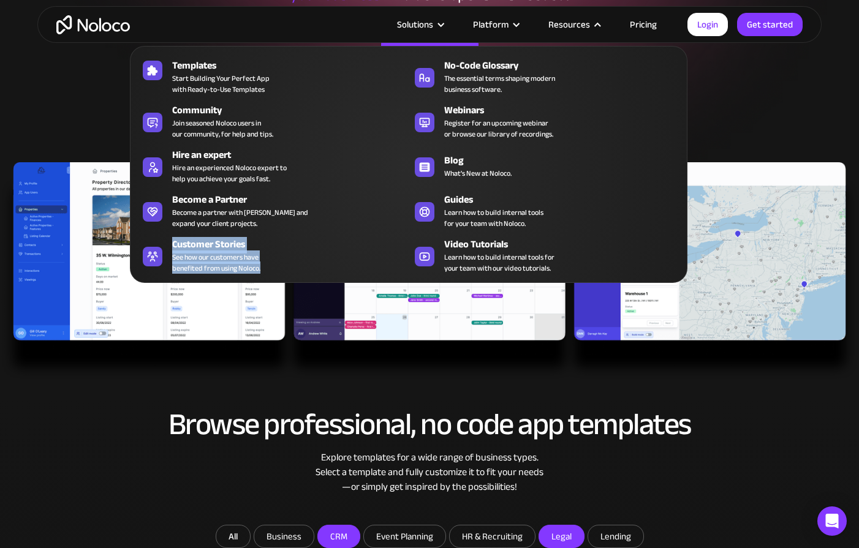
scroll to position [0, 0]
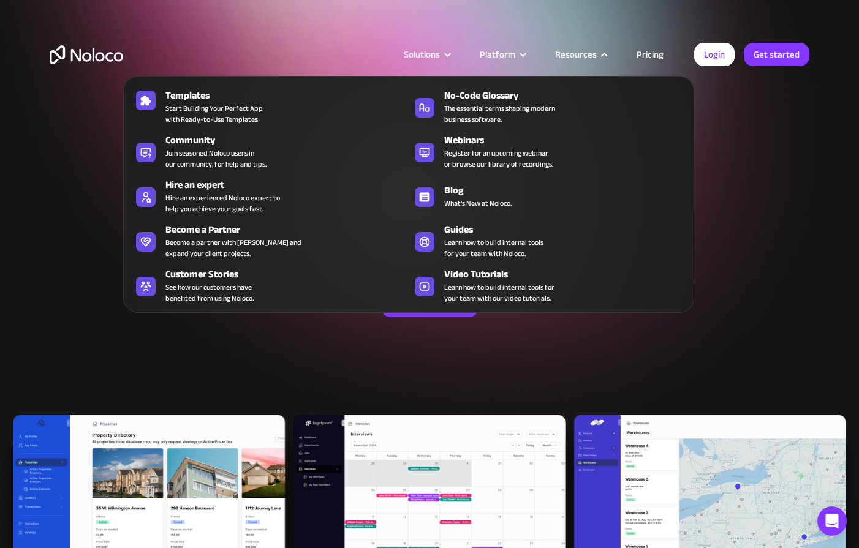
click at [618, 352] on div "Explore templates" at bounding box center [430, 317] width 760 height 121
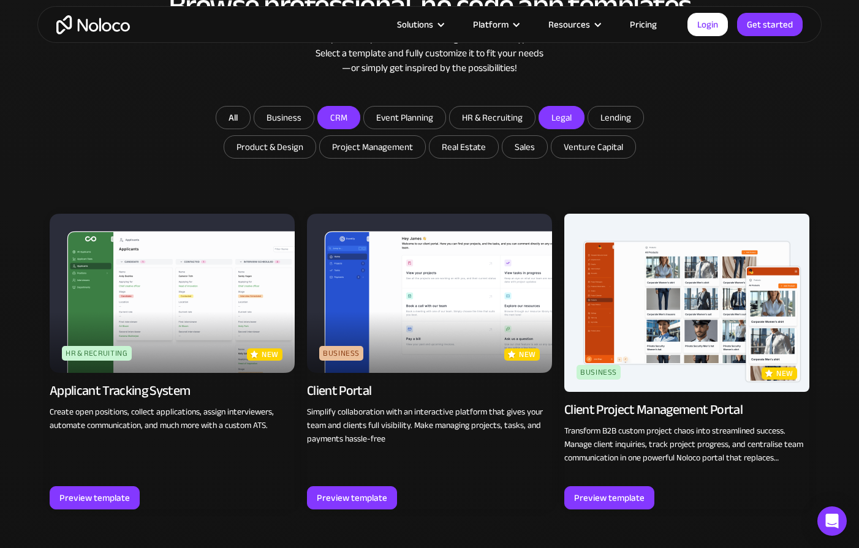
scroll to position [664, 0]
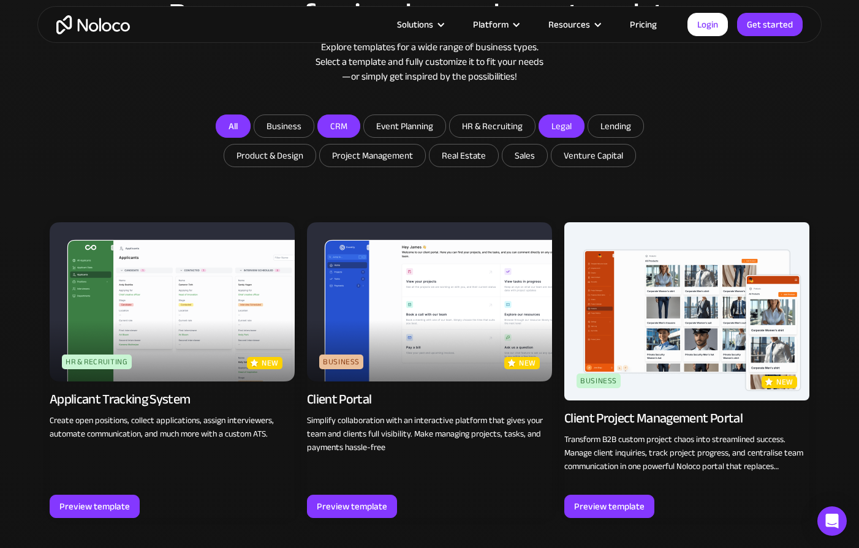
click at [241, 137] on link "All" at bounding box center [233, 126] width 35 height 23
click at [366, 502] on div "Preview template" at bounding box center [352, 507] width 70 height 16
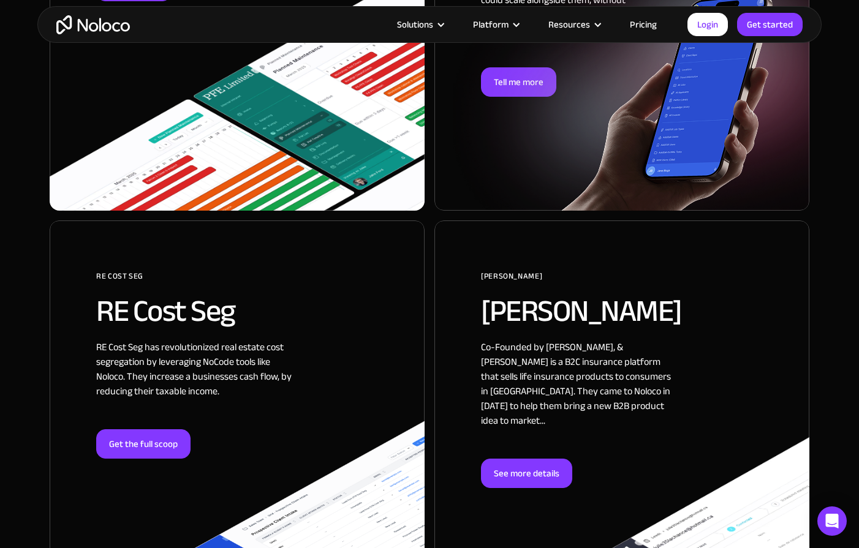
scroll to position [2297, 0]
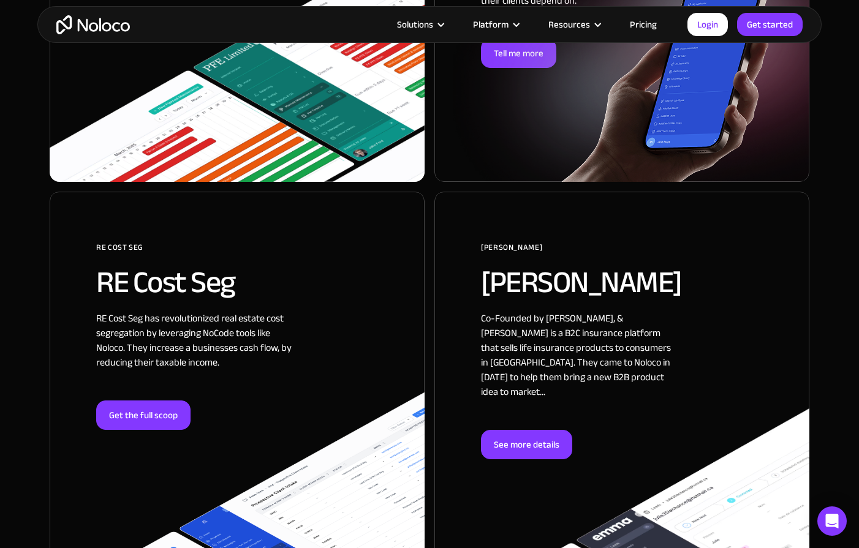
click at [512, 417] on div at bounding box center [621, 383] width 375 height 382
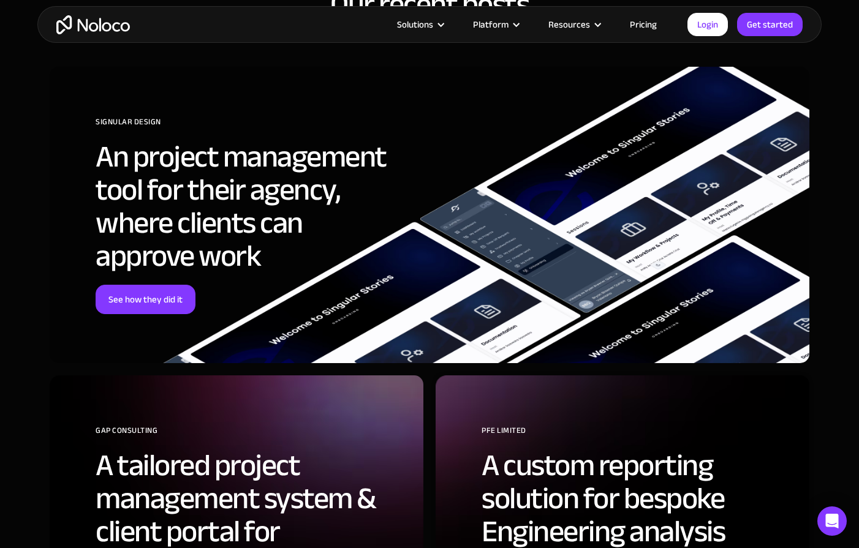
scroll to position [4153, 0]
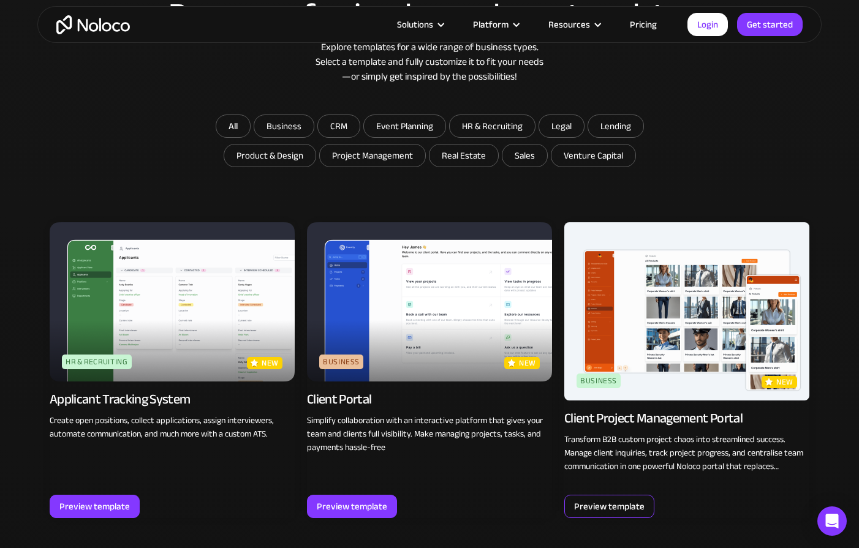
click at [610, 508] on div "Preview template" at bounding box center [609, 507] width 70 height 16
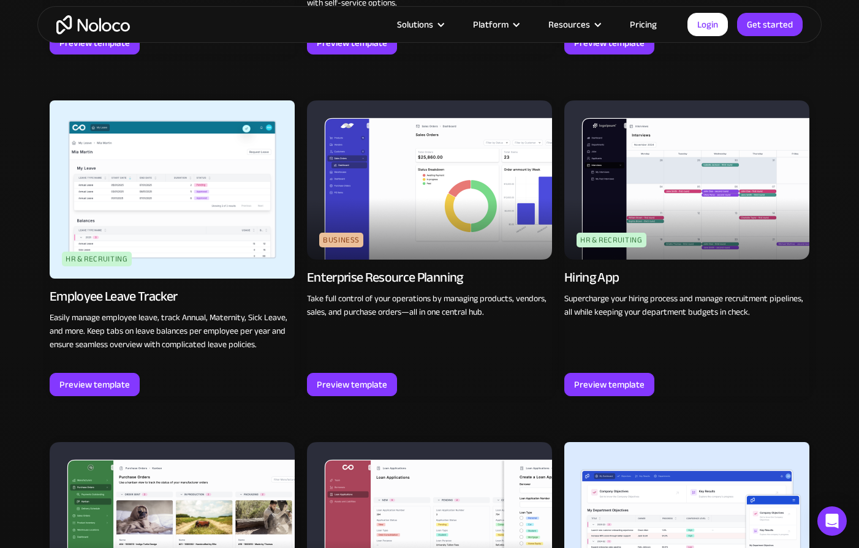
scroll to position [649, 0]
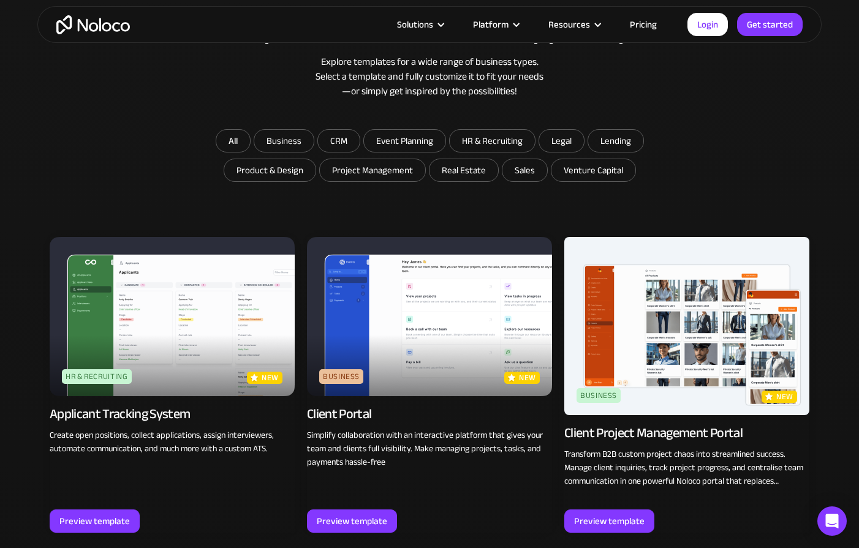
click at [355, 298] on img at bounding box center [429, 316] width 245 height 159
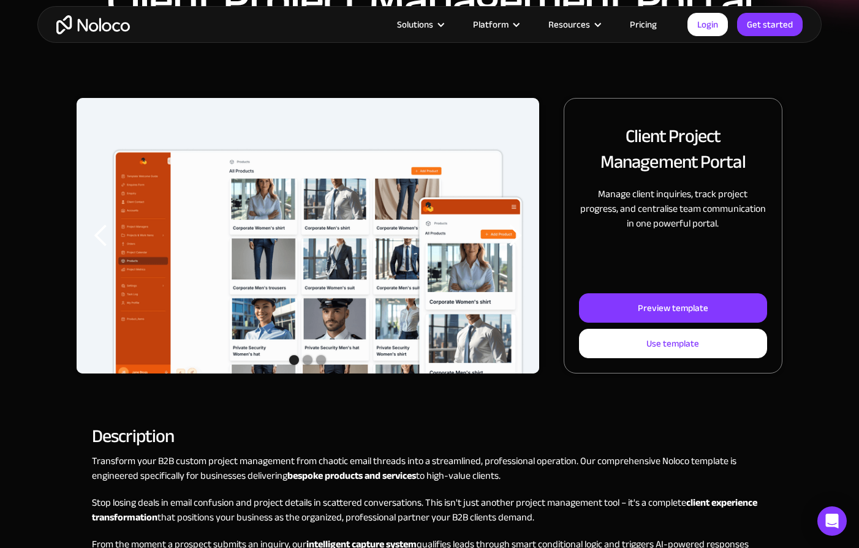
scroll to position [124, 0]
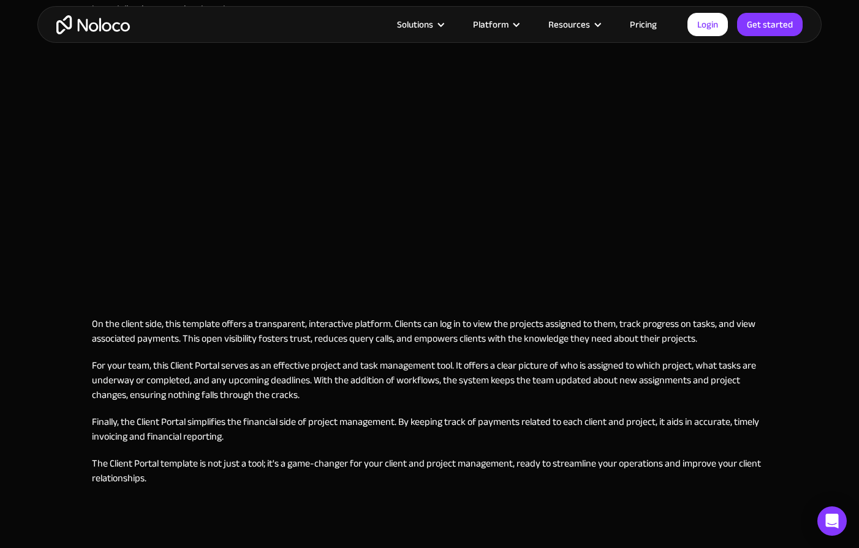
scroll to position [917, 0]
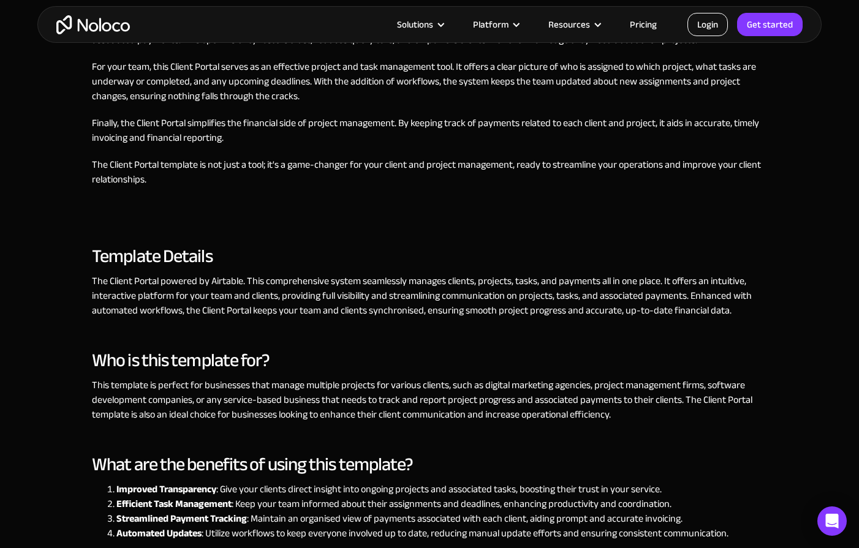
click at [699, 21] on link "Login" at bounding box center [707, 24] width 40 height 23
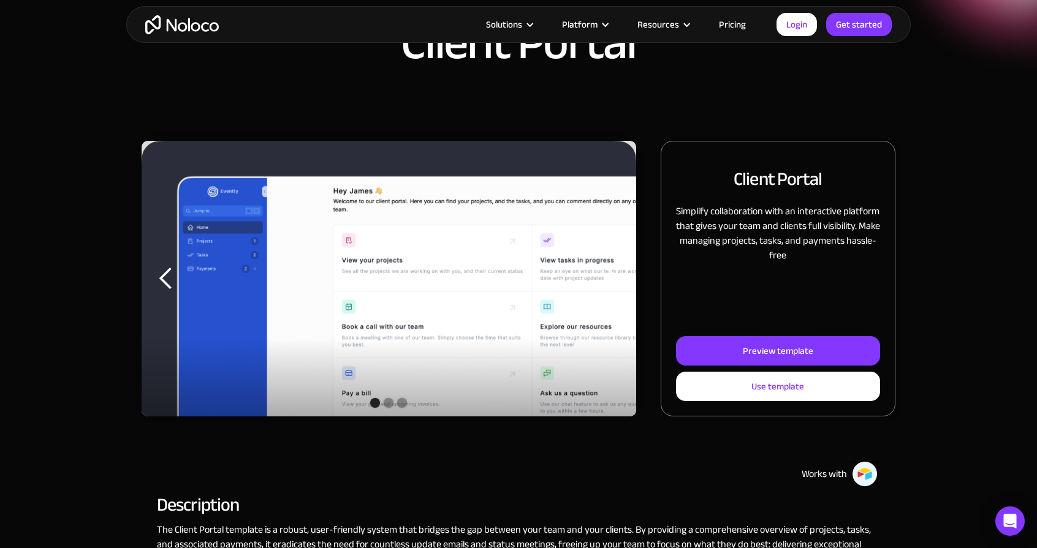
scroll to position [64, 0]
